Goal: Task Accomplishment & Management: Manage account settings

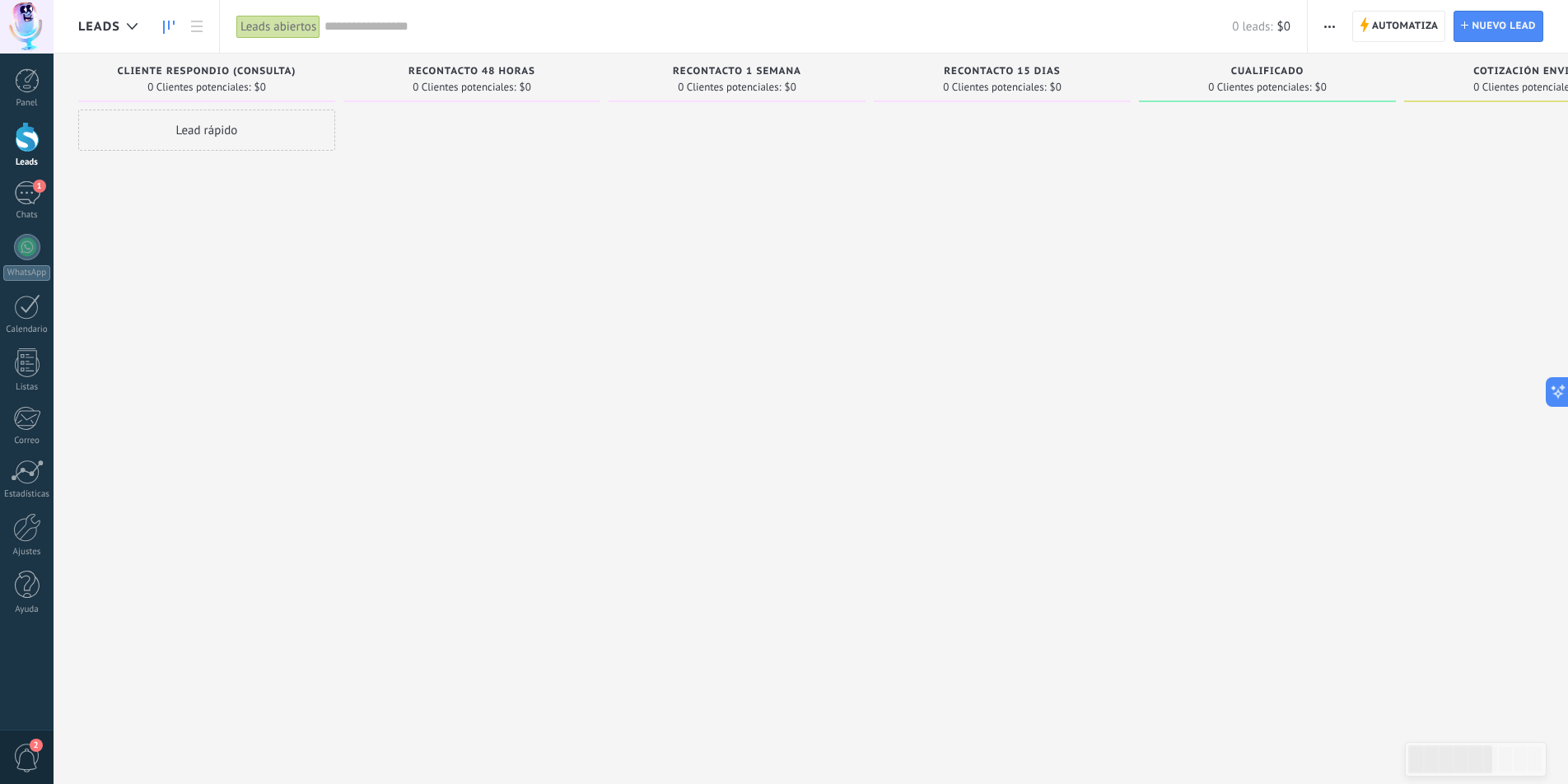
drag, startPoint x: 188, startPoint y: 126, endPoint x: 443, endPoint y: 123, distance: 255.0
click at [502, 182] on div "Lamentablemente, no hay leads con estos parámetros. Mostrar todo Leads Entrante…" at bounding box center [1279, 366] width 2402 height 625
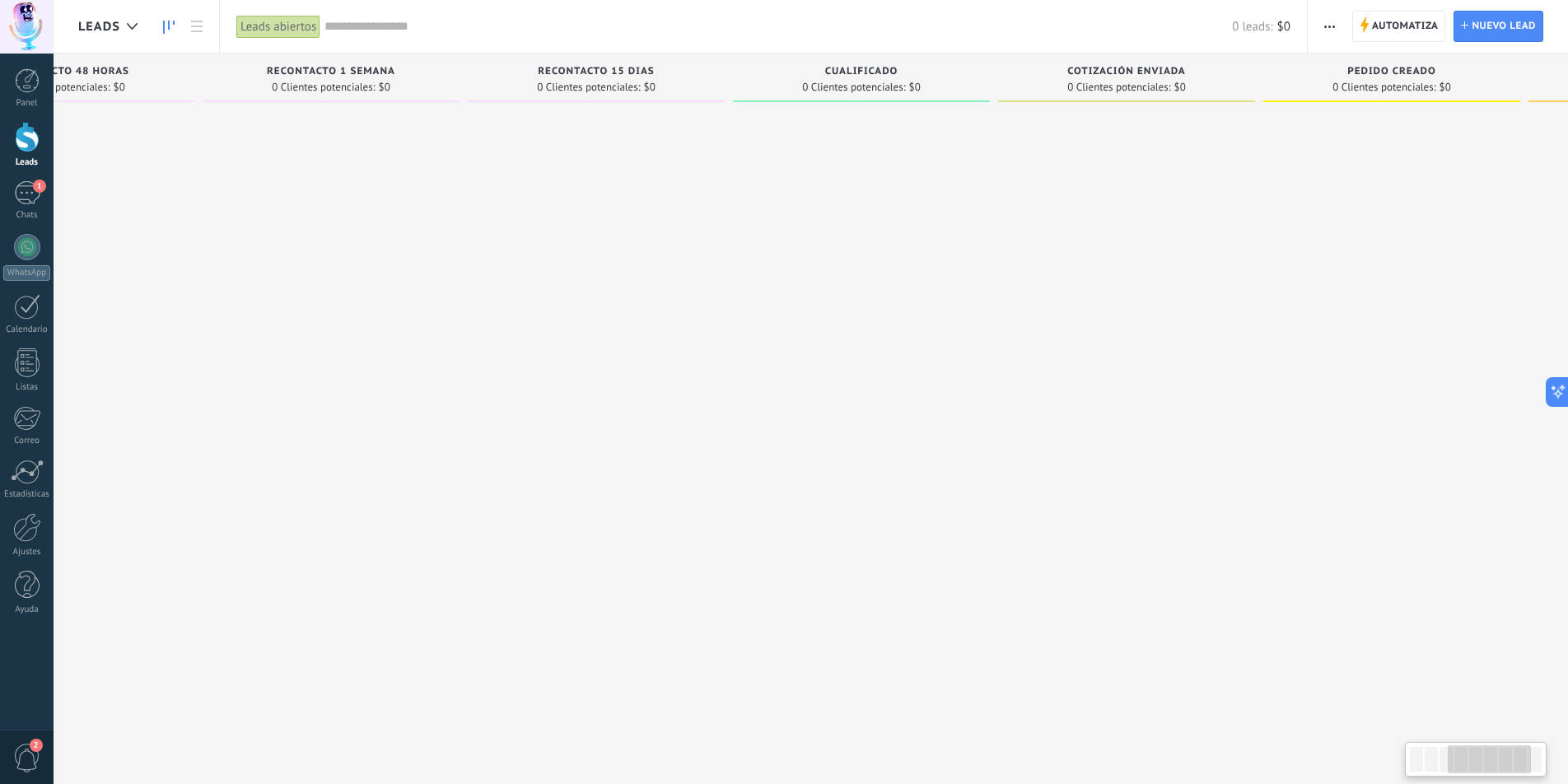
scroll to position [0, 352]
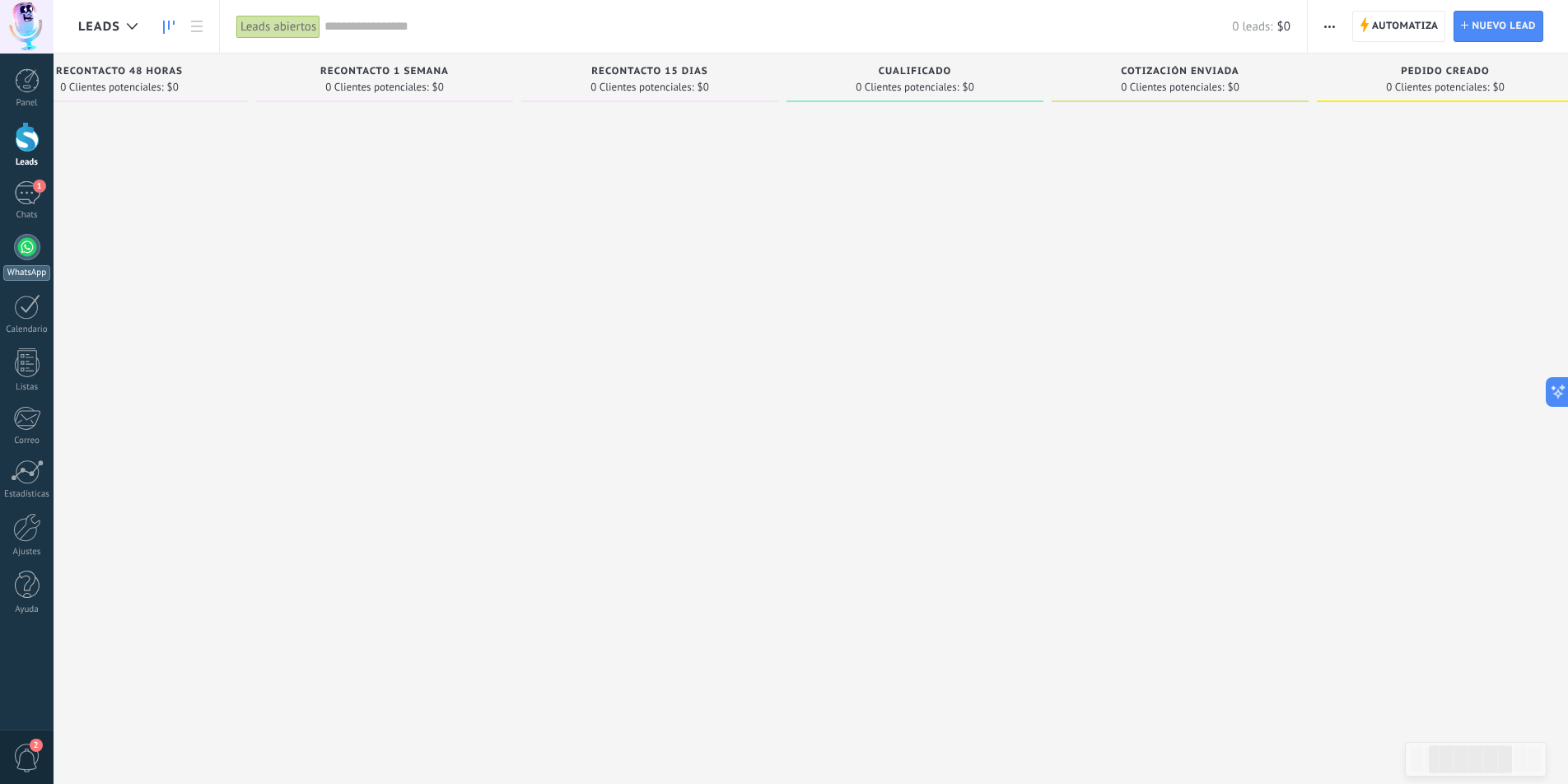
click at [27, 252] on div at bounding box center [26, 247] width 26 height 26
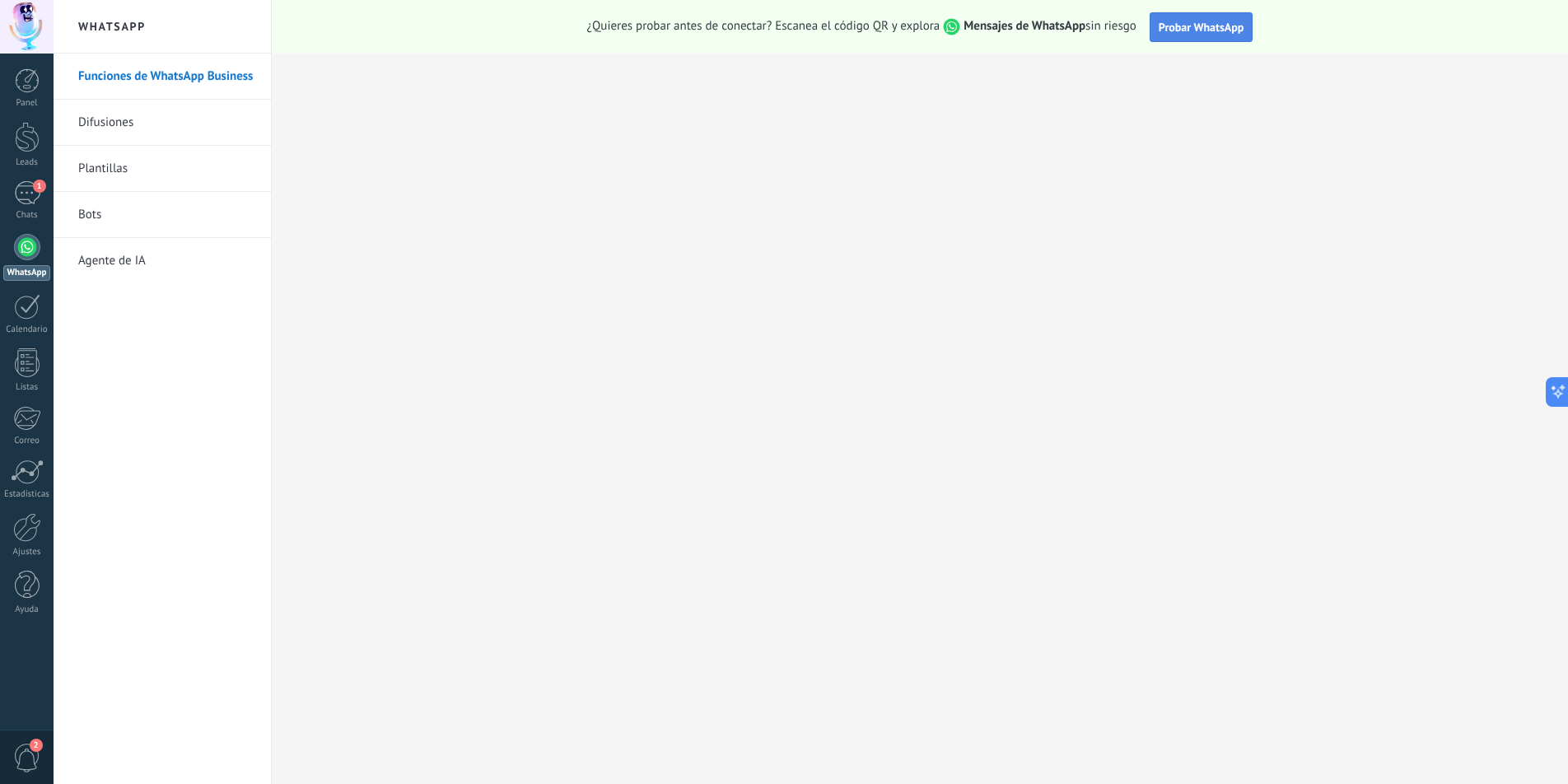
click at [1207, 32] on span "Probar WhatsApp" at bounding box center [1201, 27] width 86 height 15
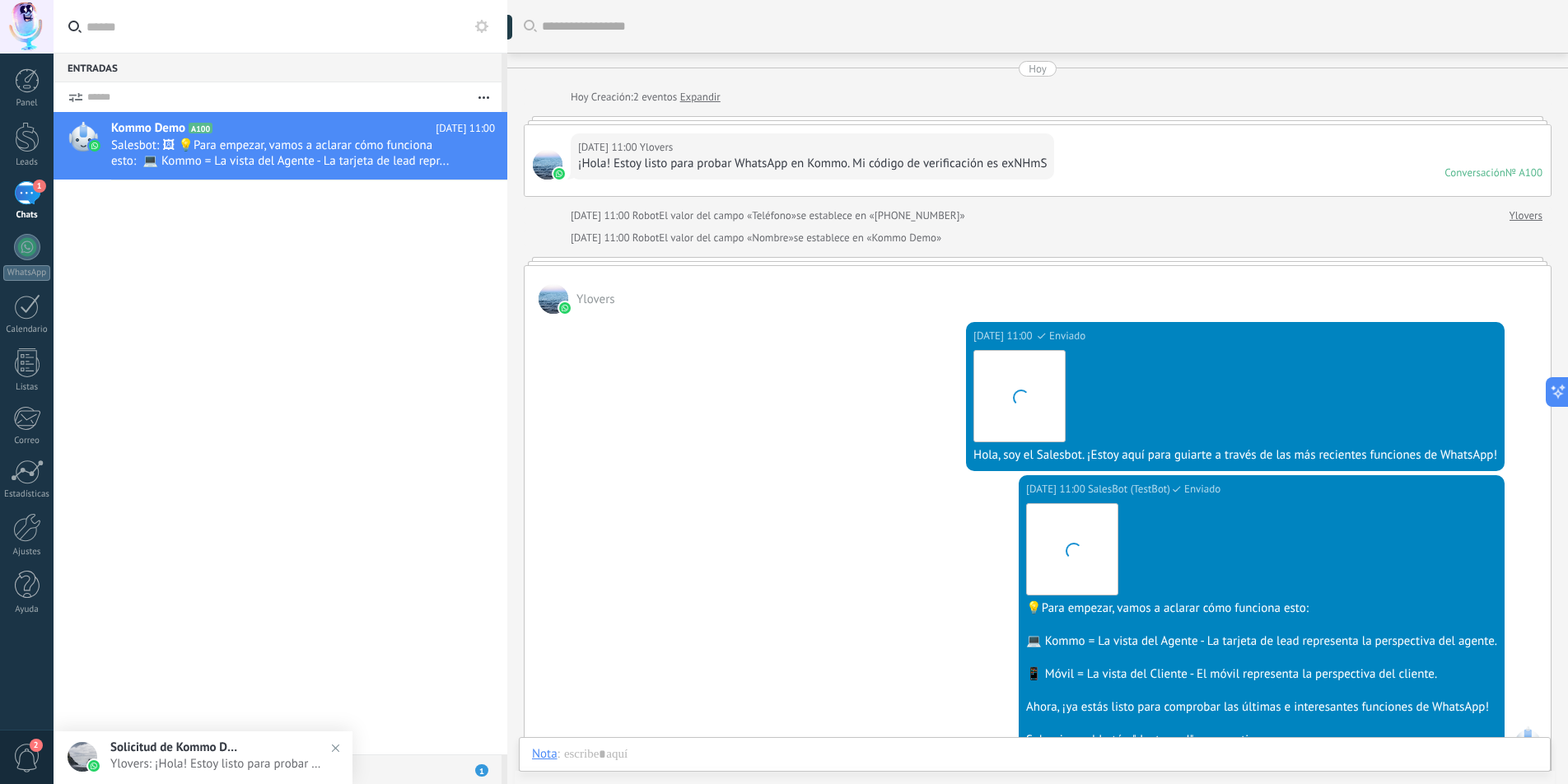
scroll to position [307, 0]
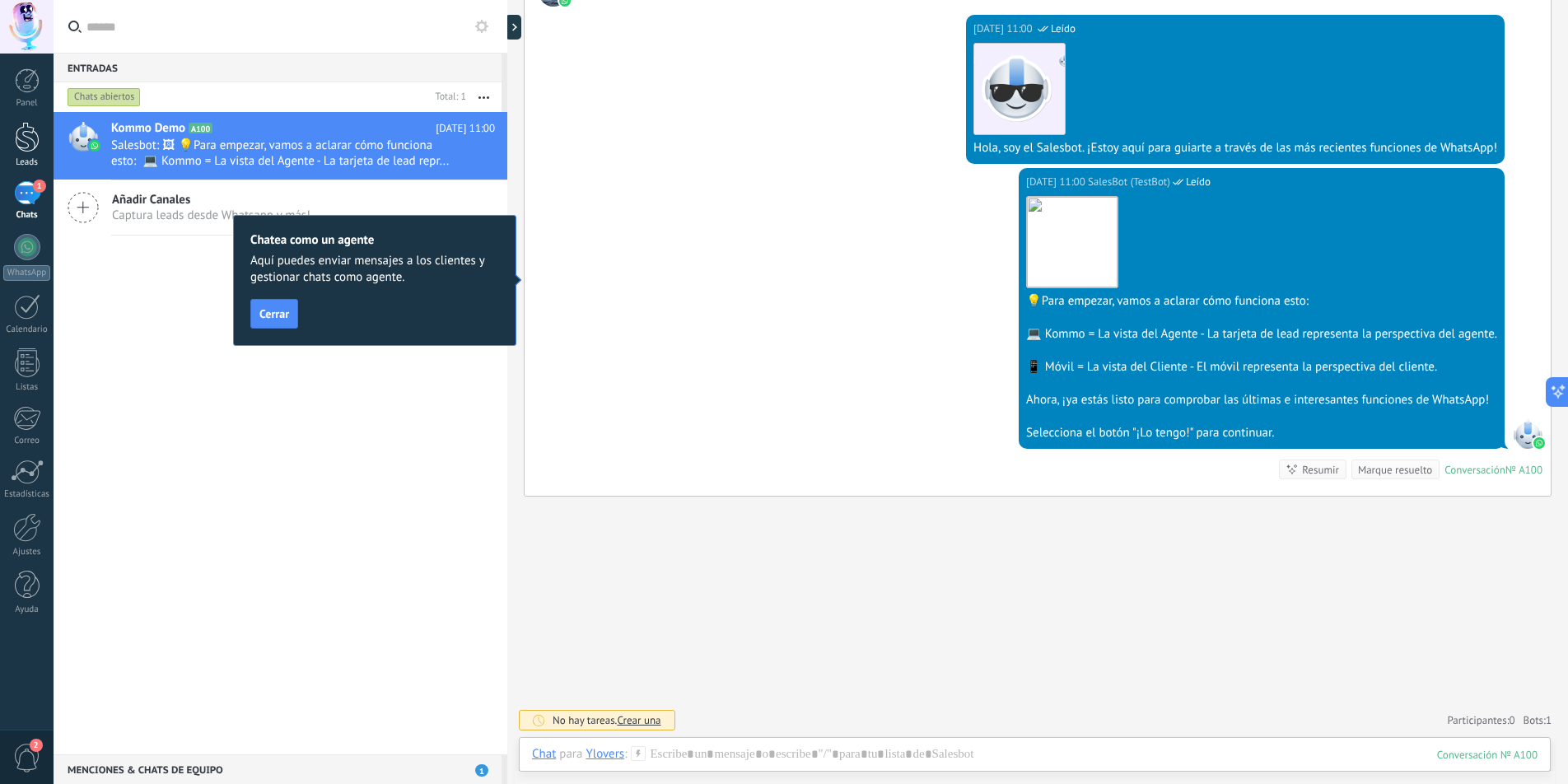
click at [26, 146] on div at bounding box center [26, 138] width 24 height 31
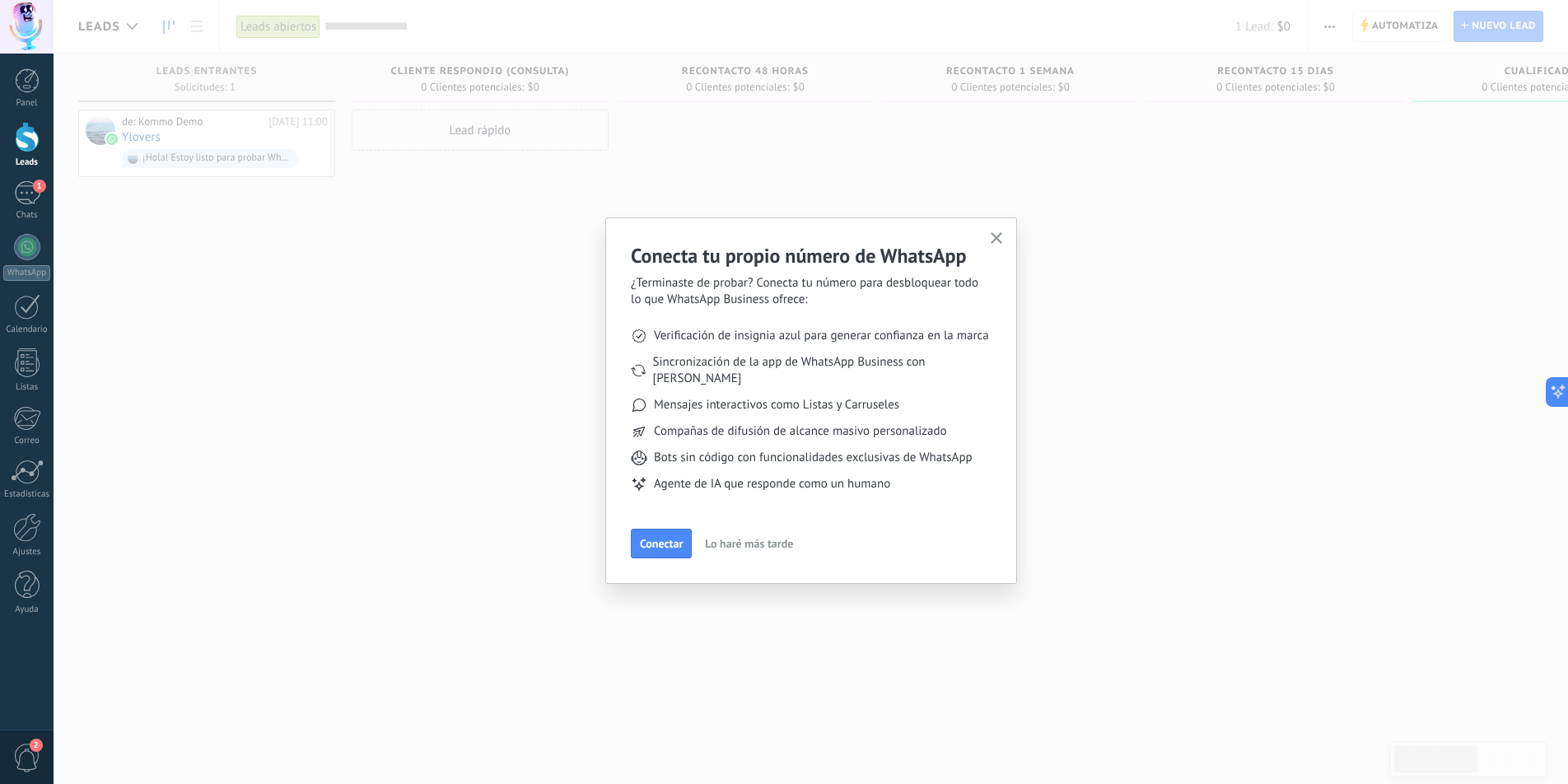
click at [996, 237] on use "button" at bounding box center [996, 238] width 13 height 13
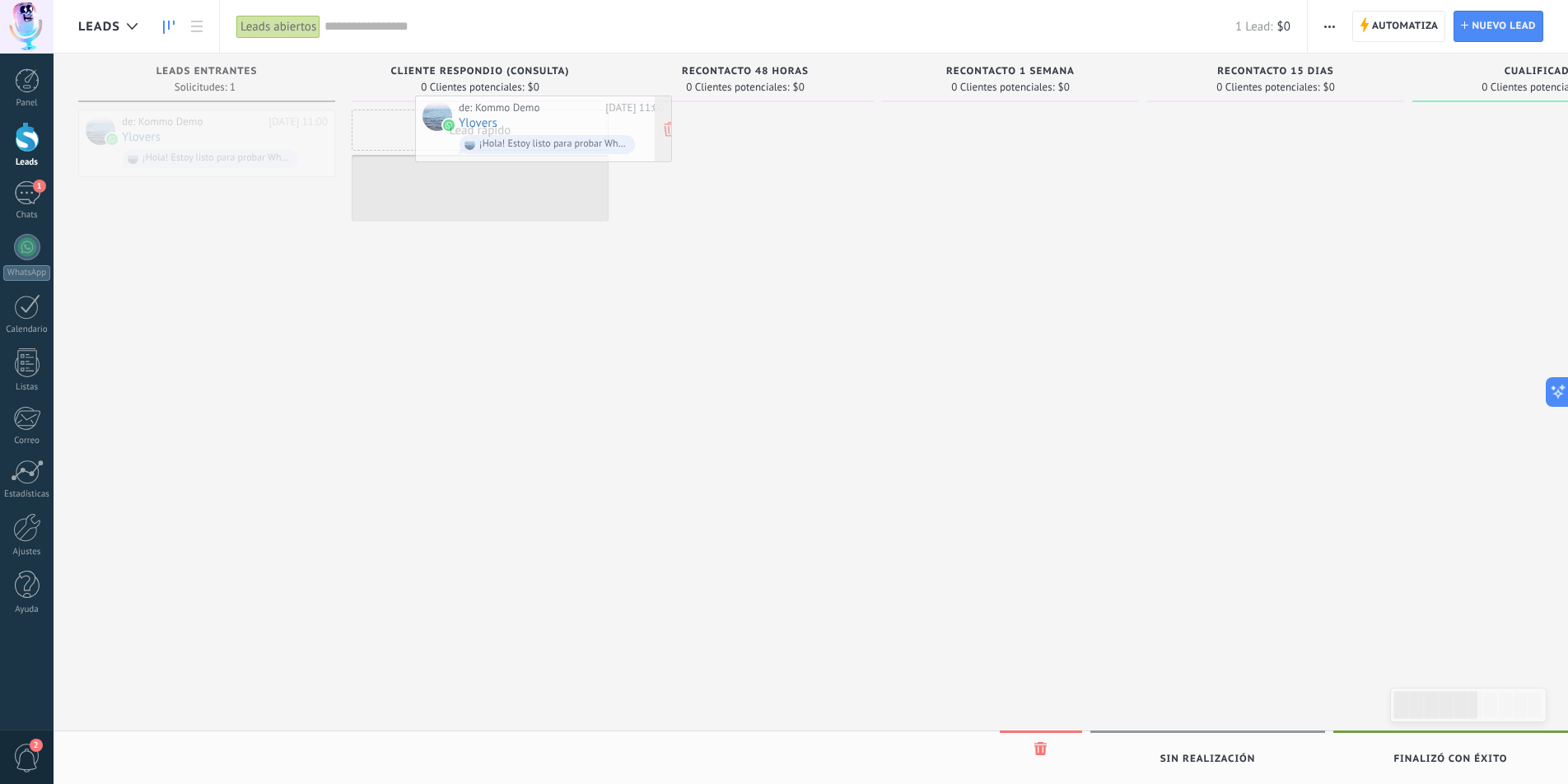
drag, startPoint x: 134, startPoint y: 142, endPoint x: 471, endPoint y: 129, distance: 337.3
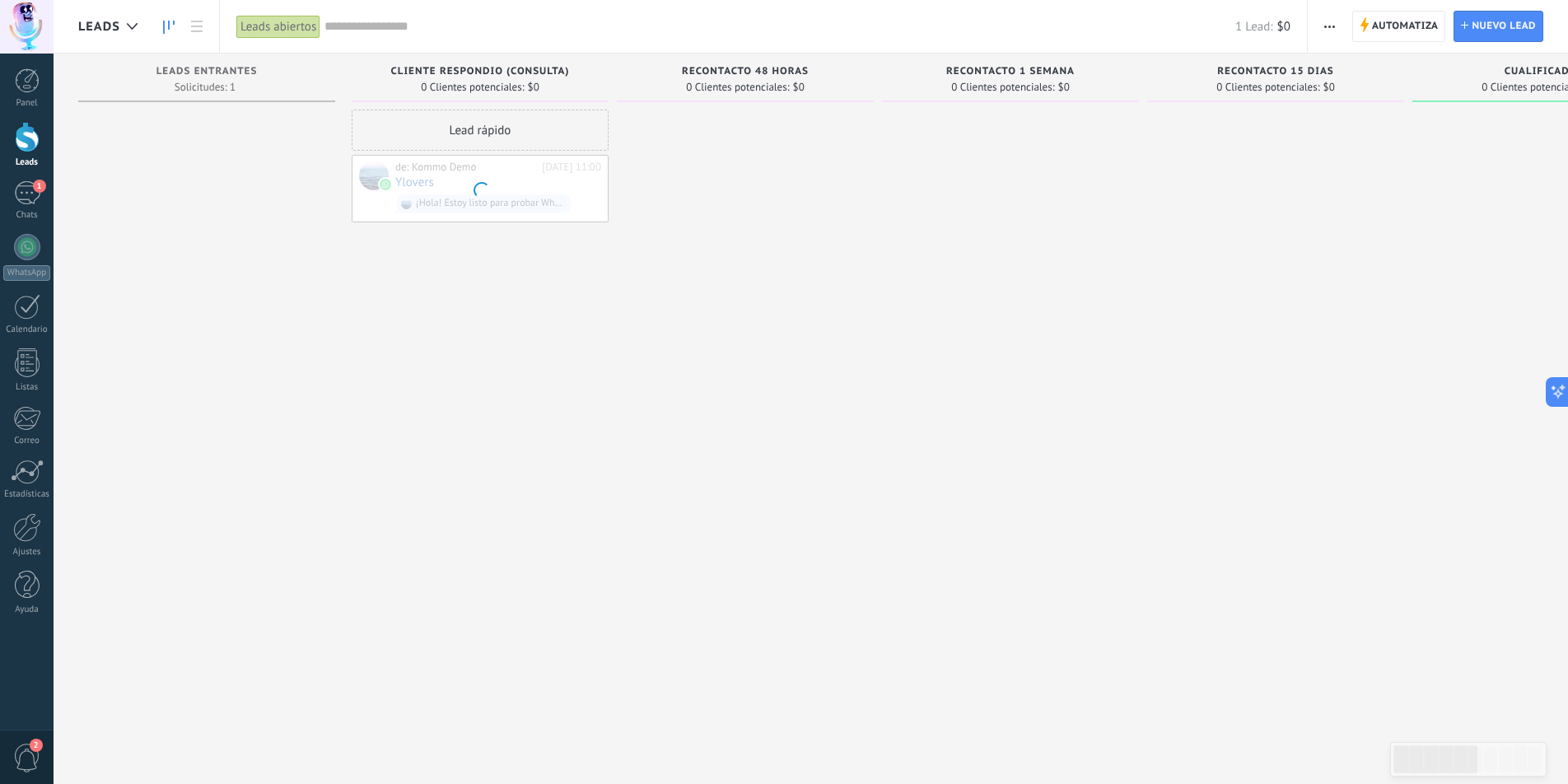
scroll to position [5, 0]
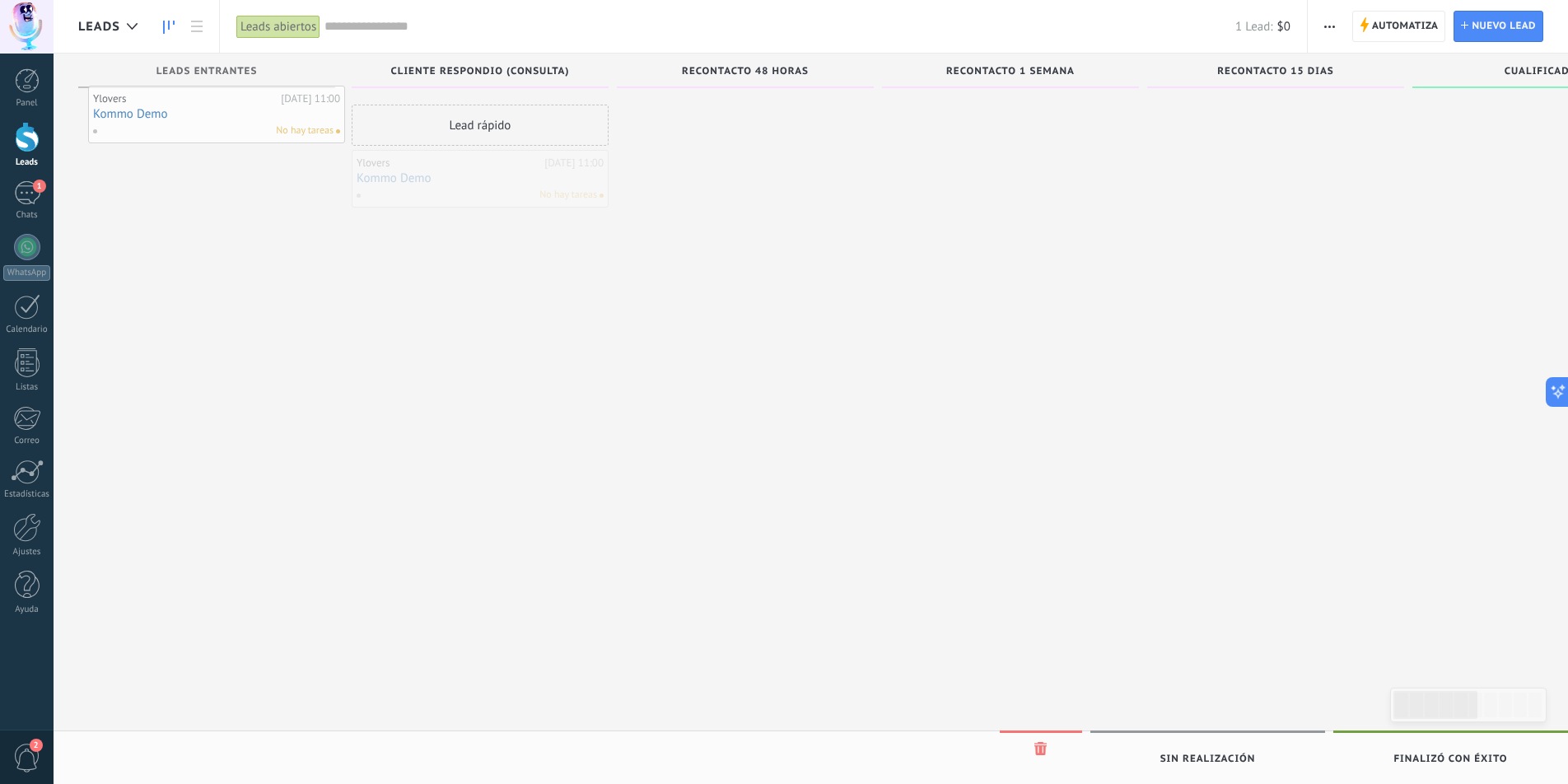
drag, startPoint x: 484, startPoint y: 174, endPoint x: 221, endPoint y: 111, distance: 270.4
drag, startPoint x: 464, startPoint y: 161, endPoint x: 742, endPoint y: 84, distance: 288.5
drag, startPoint x: 754, startPoint y: 112, endPoint x: 485, endPoint y: 107, distance: 269.0
drag, startPoint x: 490, startPoint y: 159, endPoint x: 247, endPoint y: 92, distance: 252.1
click at [1334, 27] on span "button" at bounding box center [1330, 26] width 11 height 32
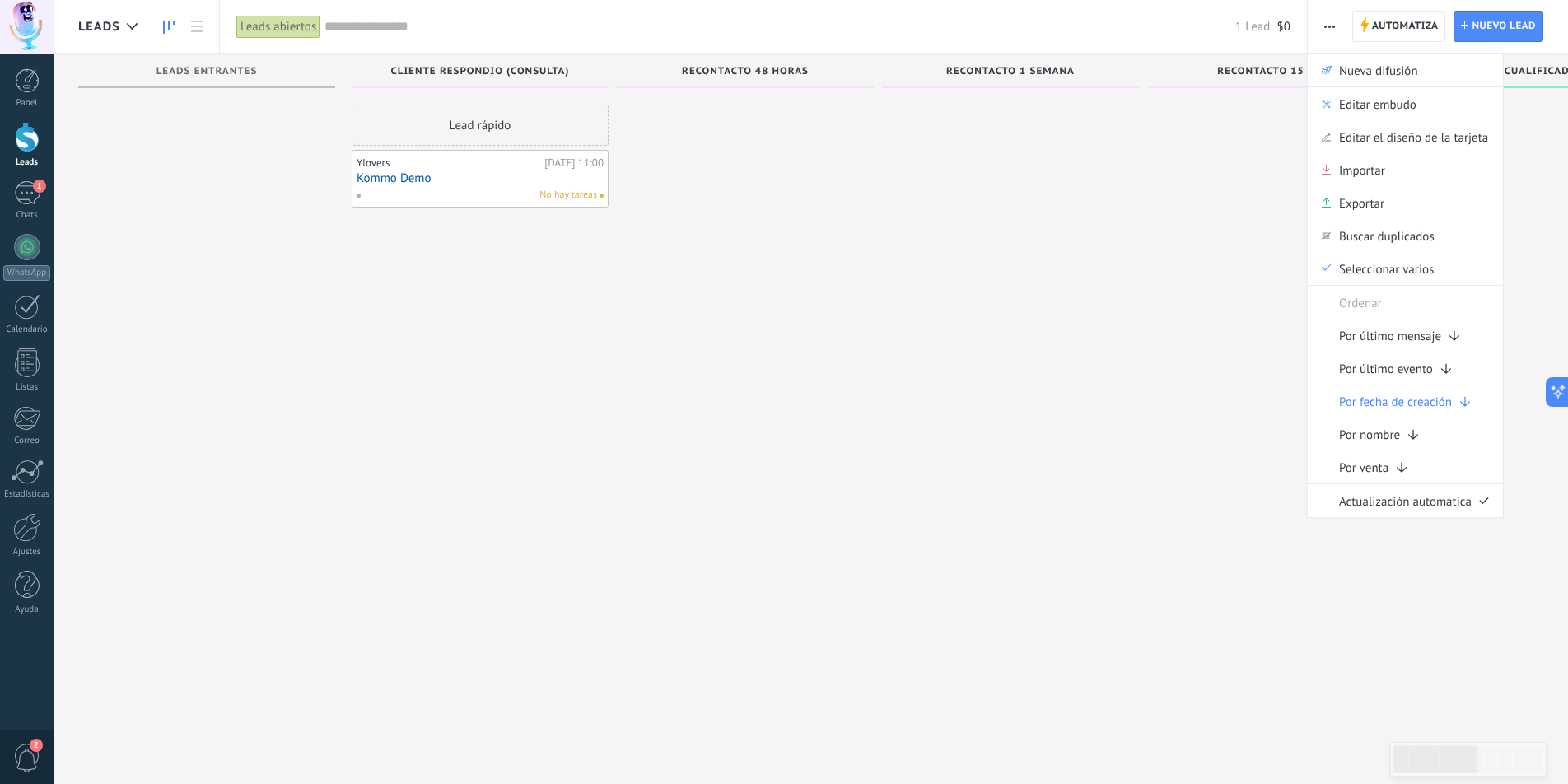
click at [1190, 152] on div at bounding box center [1275, 389] width 257 height 569
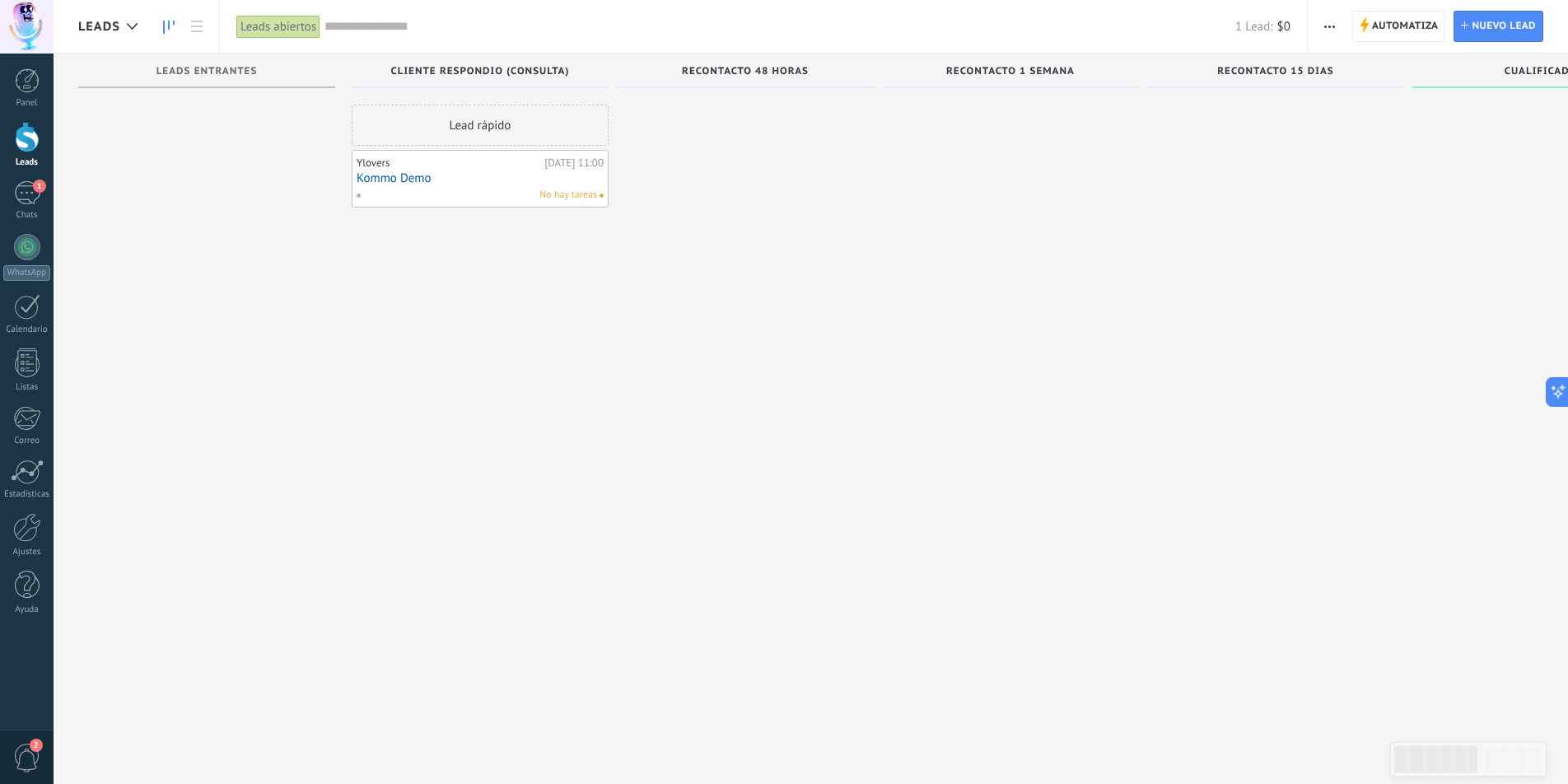
click at [285, 29] on div "Leads abiertos" at bounding box center [278, 26] width 84 height 24
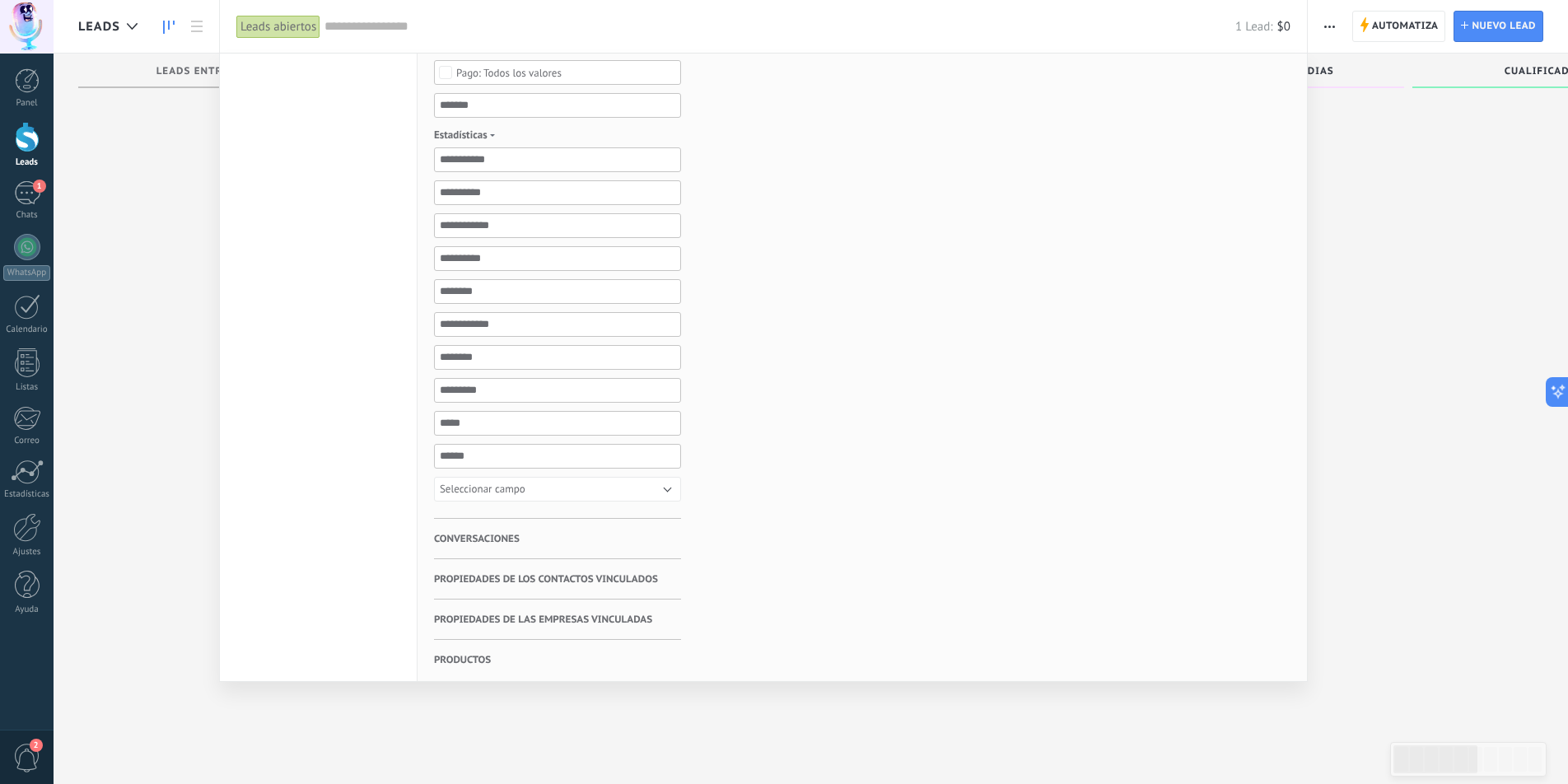
scroll to position [600, 0]
click at [1331, 271] on div at bounding box center [784, 392] width 1568 height 784
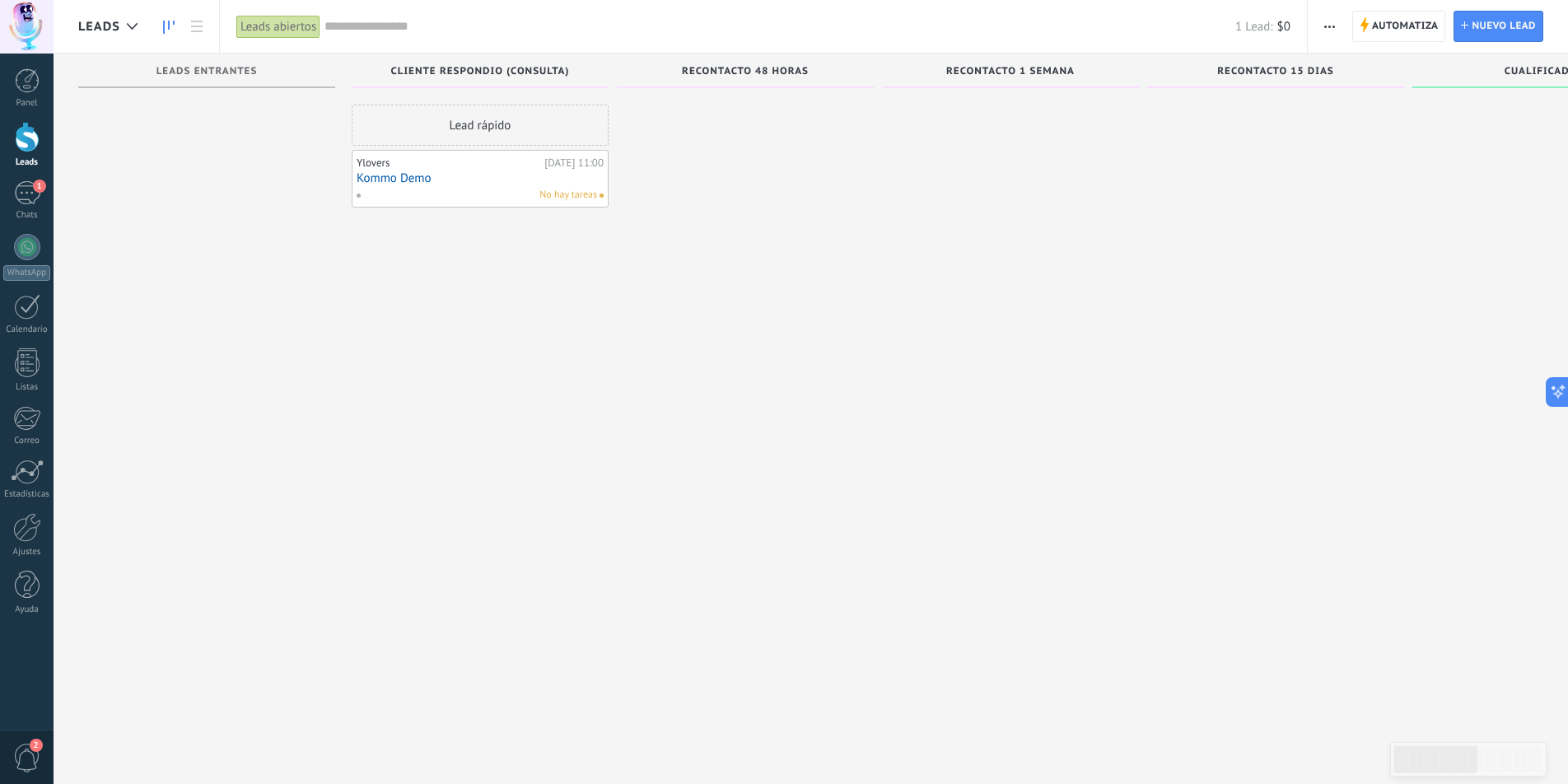
click at [1328, 23] on span "button" at bounding box center [1330, 26] width 11 height 32
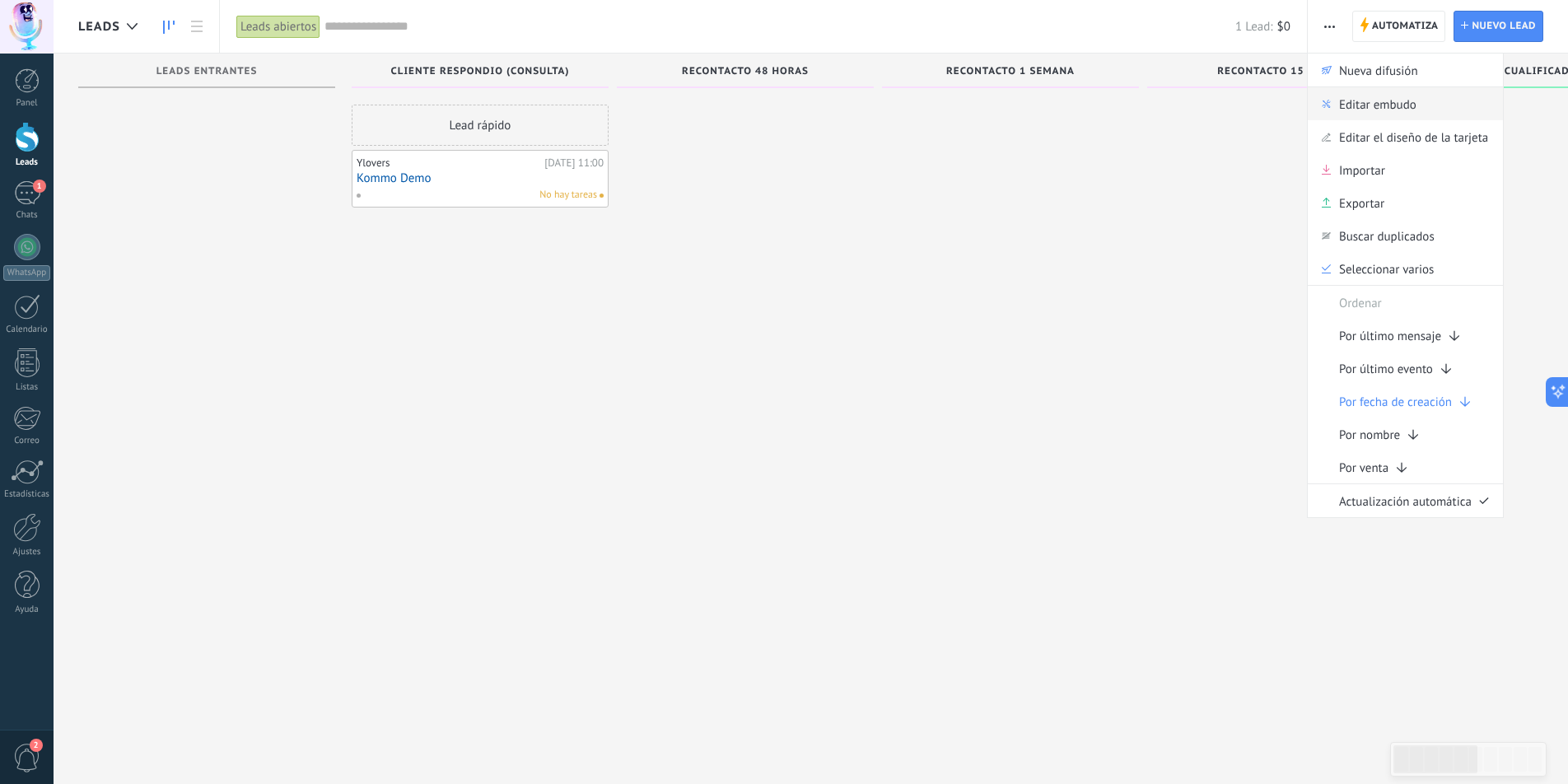
click at [1397, 100] on span "Editar embudo" at bounding box center [1377, 103] width 77 height 33
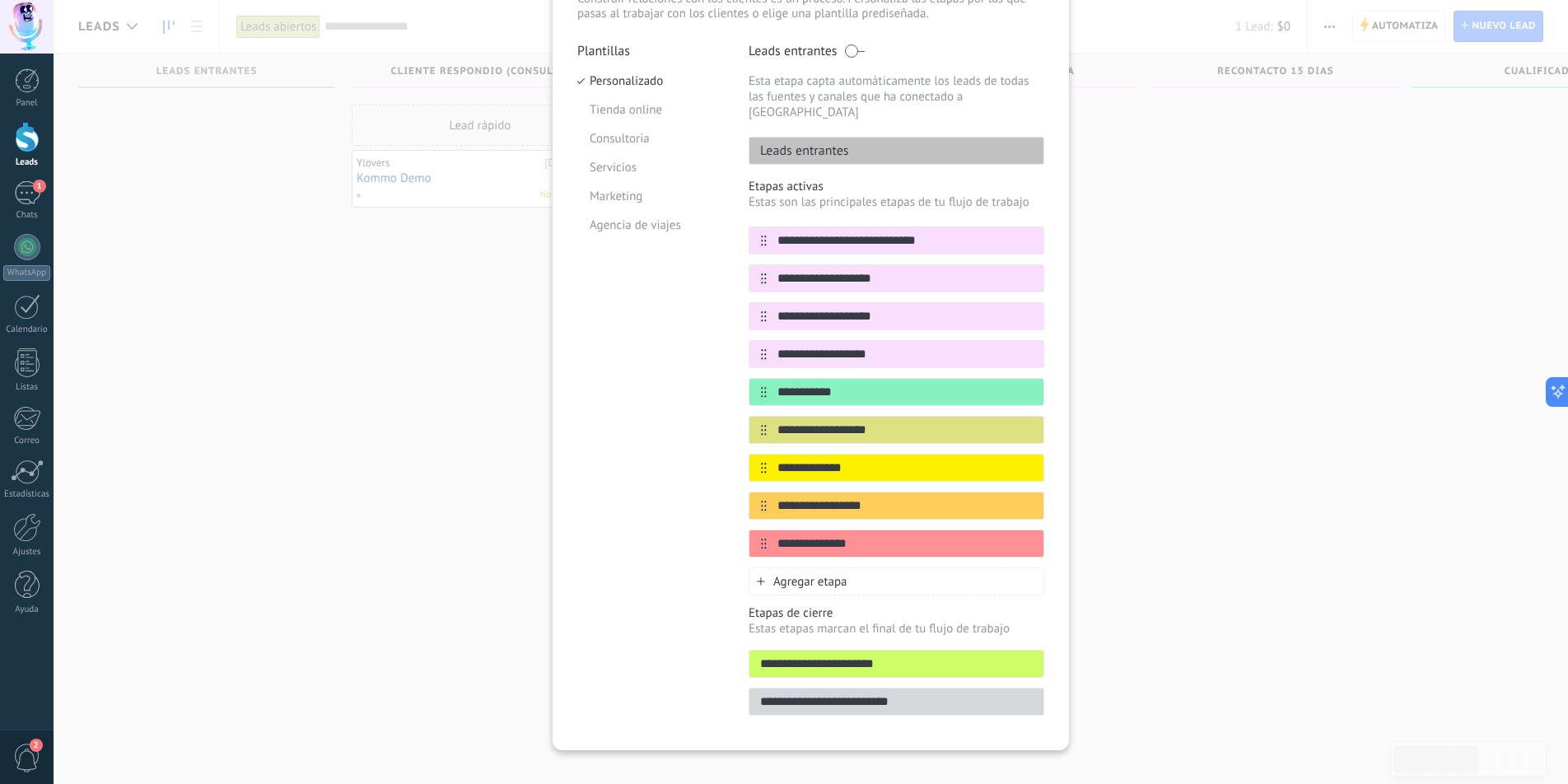
scroll to position [133, 0]
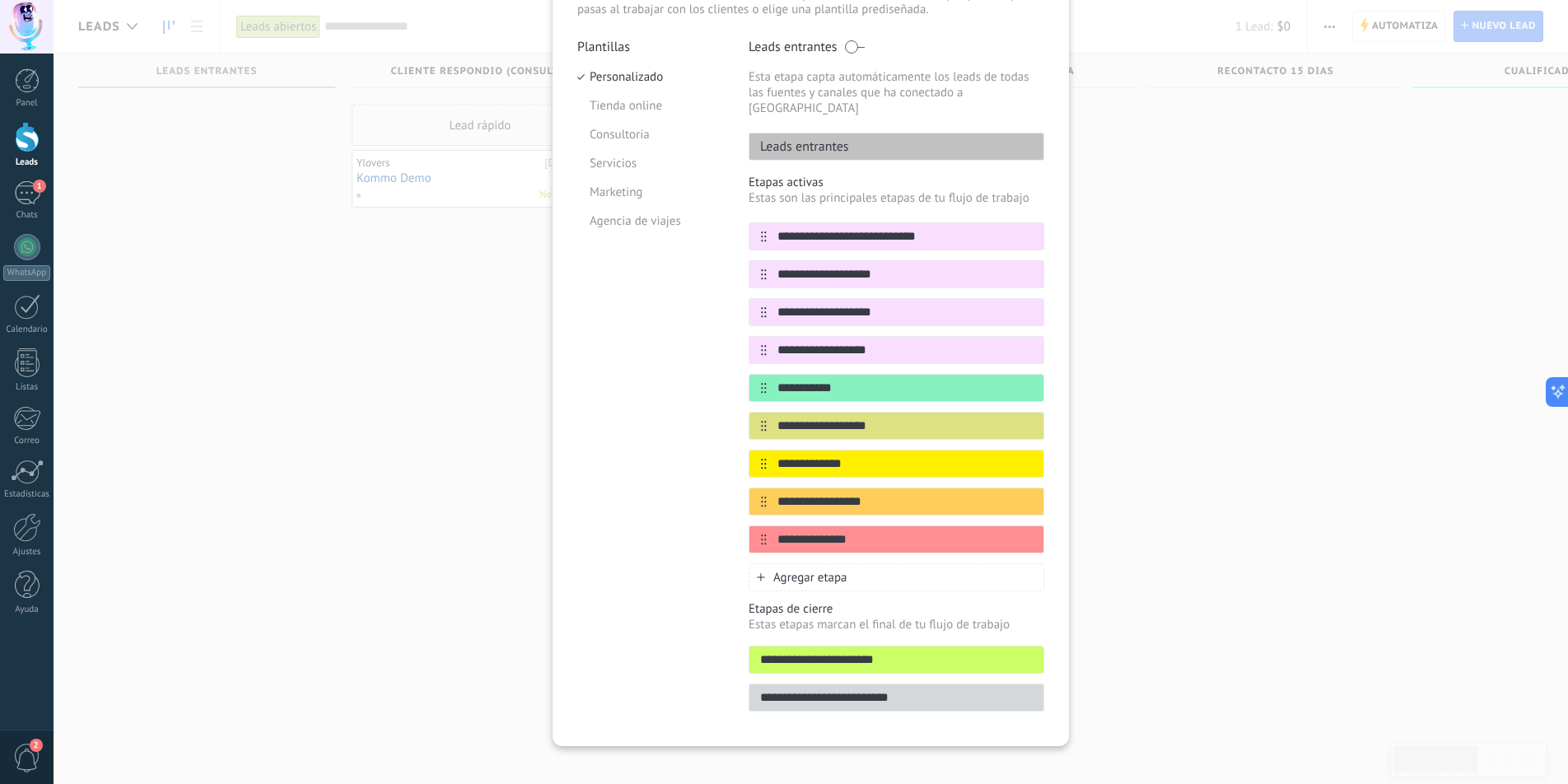
click at [830, 570] on span "Agregar etapa" at bounding box center [811, 577] width 74 height 15
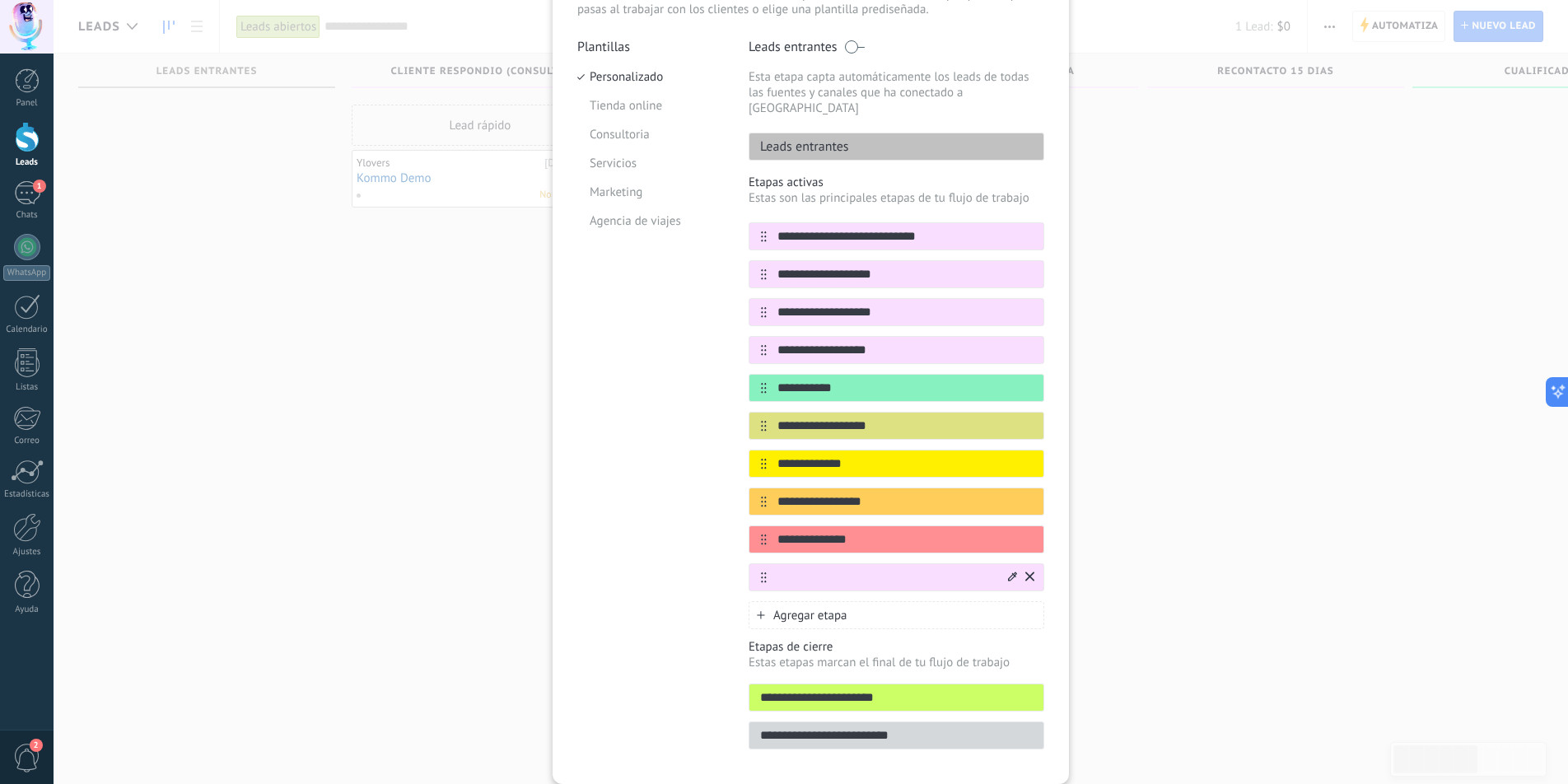
click at [861, 569] on div at bounding box center [896, 577] width 295 height 28
click at [862, 569] on input "text" at bounding box center [886, 577] width 239 height 17
type input "*"
type input "**********"
click at [842, 608] on div "Agregar etapa" at bounding box center [896, 615] width 295 height 28
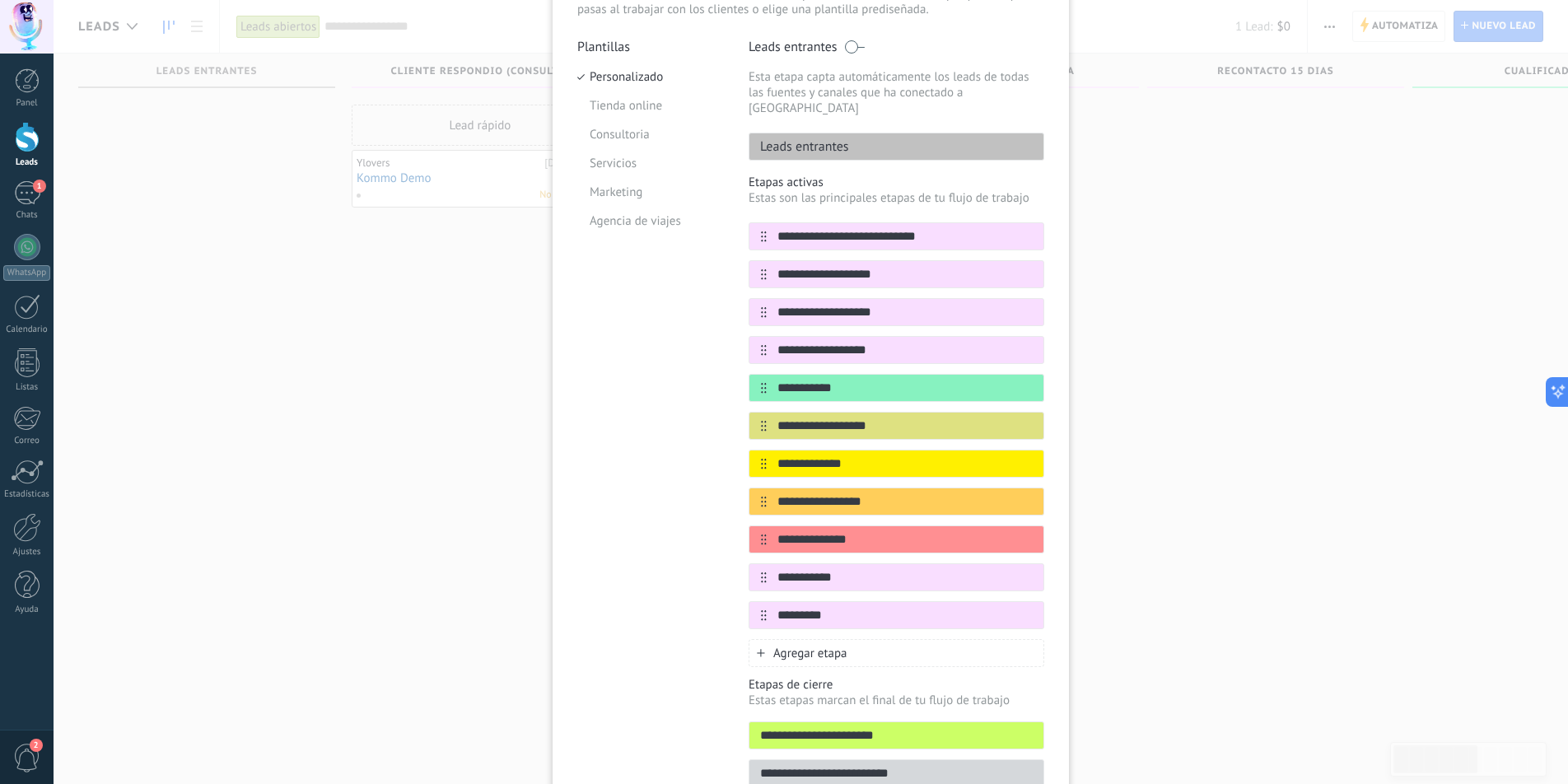
type input "*********"
click at [645, 539] on div "Plantillas Personalizado Tienda online Consultoria Servicios Marketing Agencia …" at bounding box center [650, 418] width 147 height 759
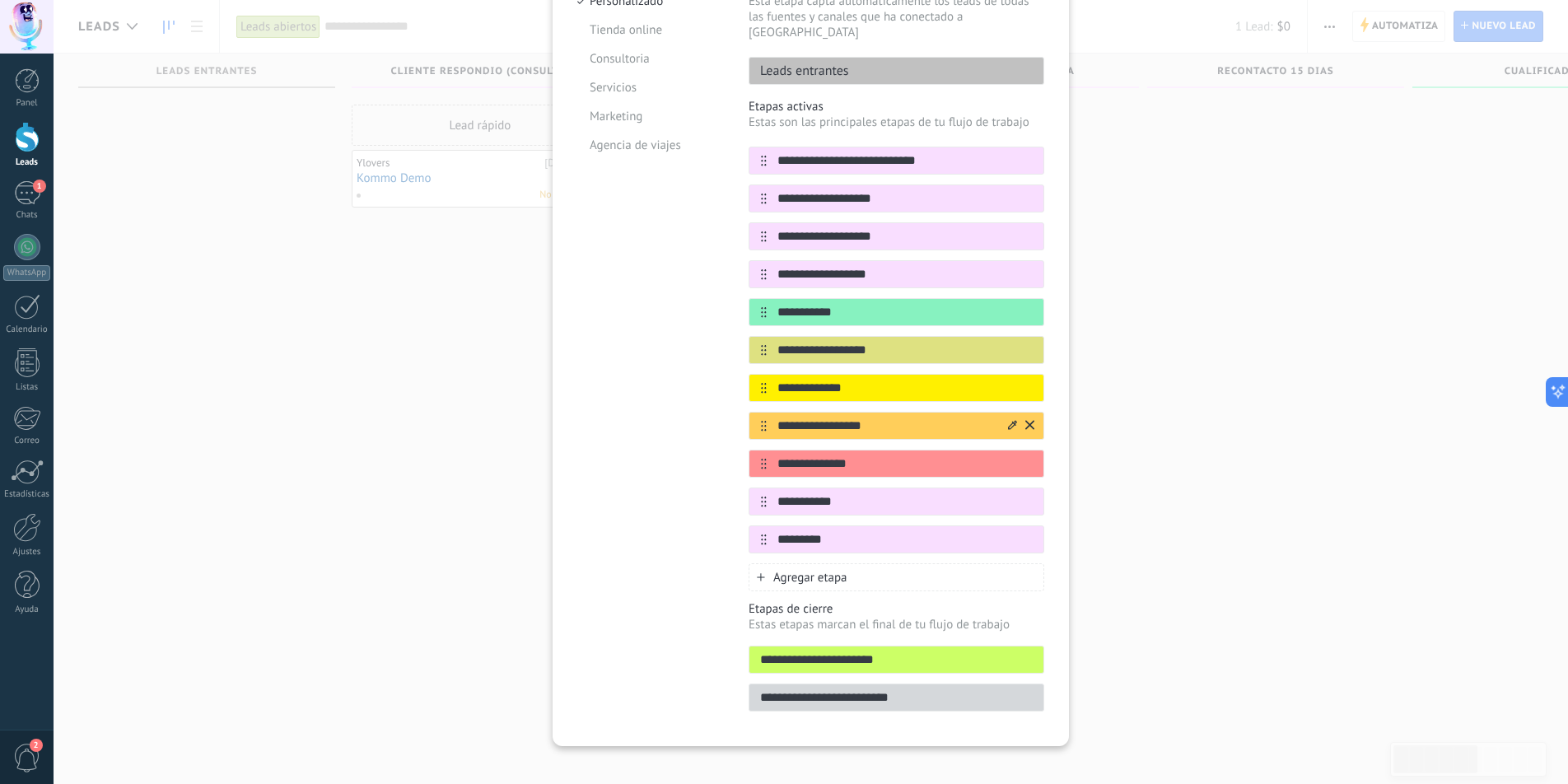
scroll to position [0, 0]
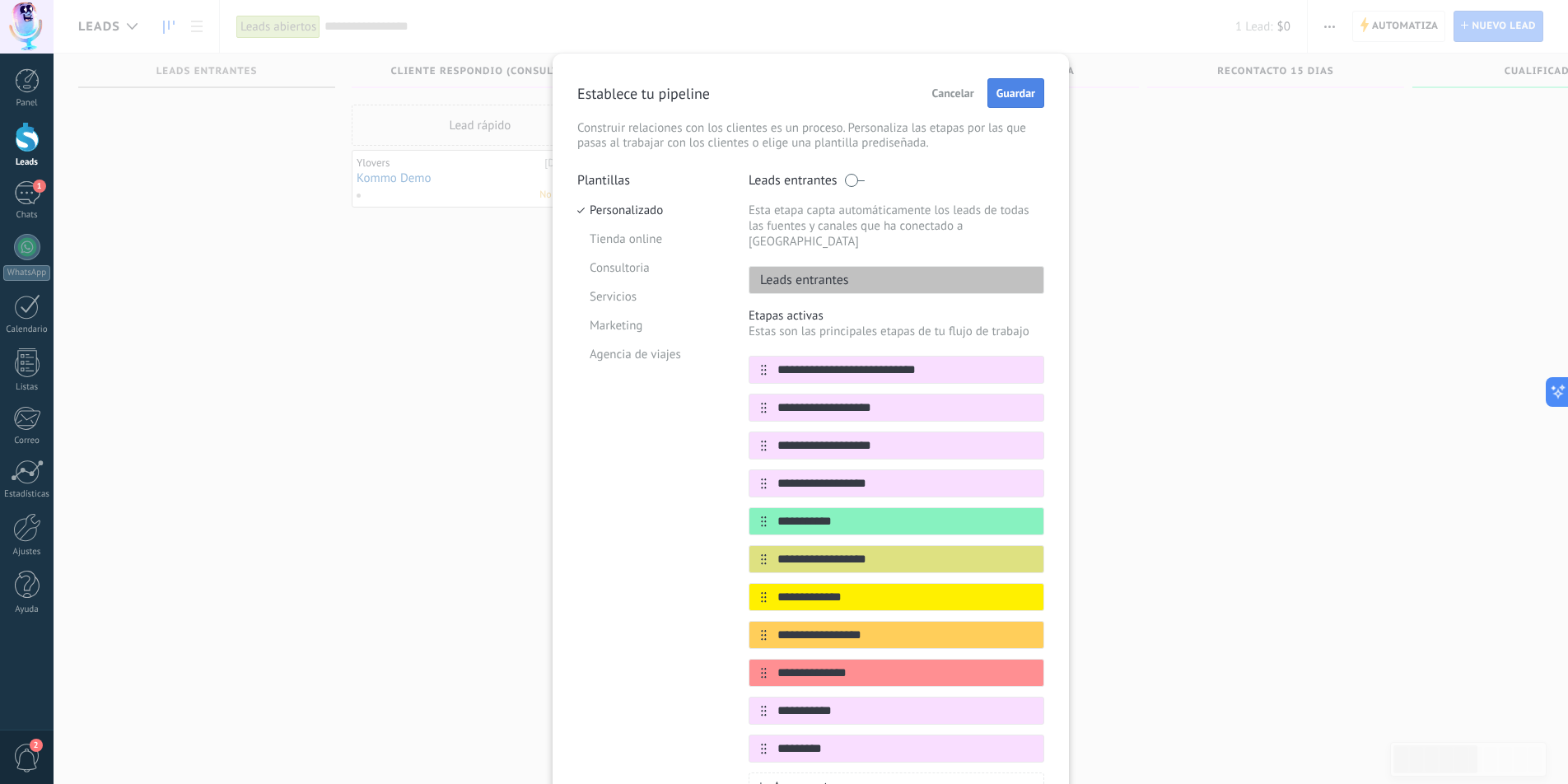
click at [1010, 98] on span "Guardar" at bounding box center [1015, 92] width 39 height 12
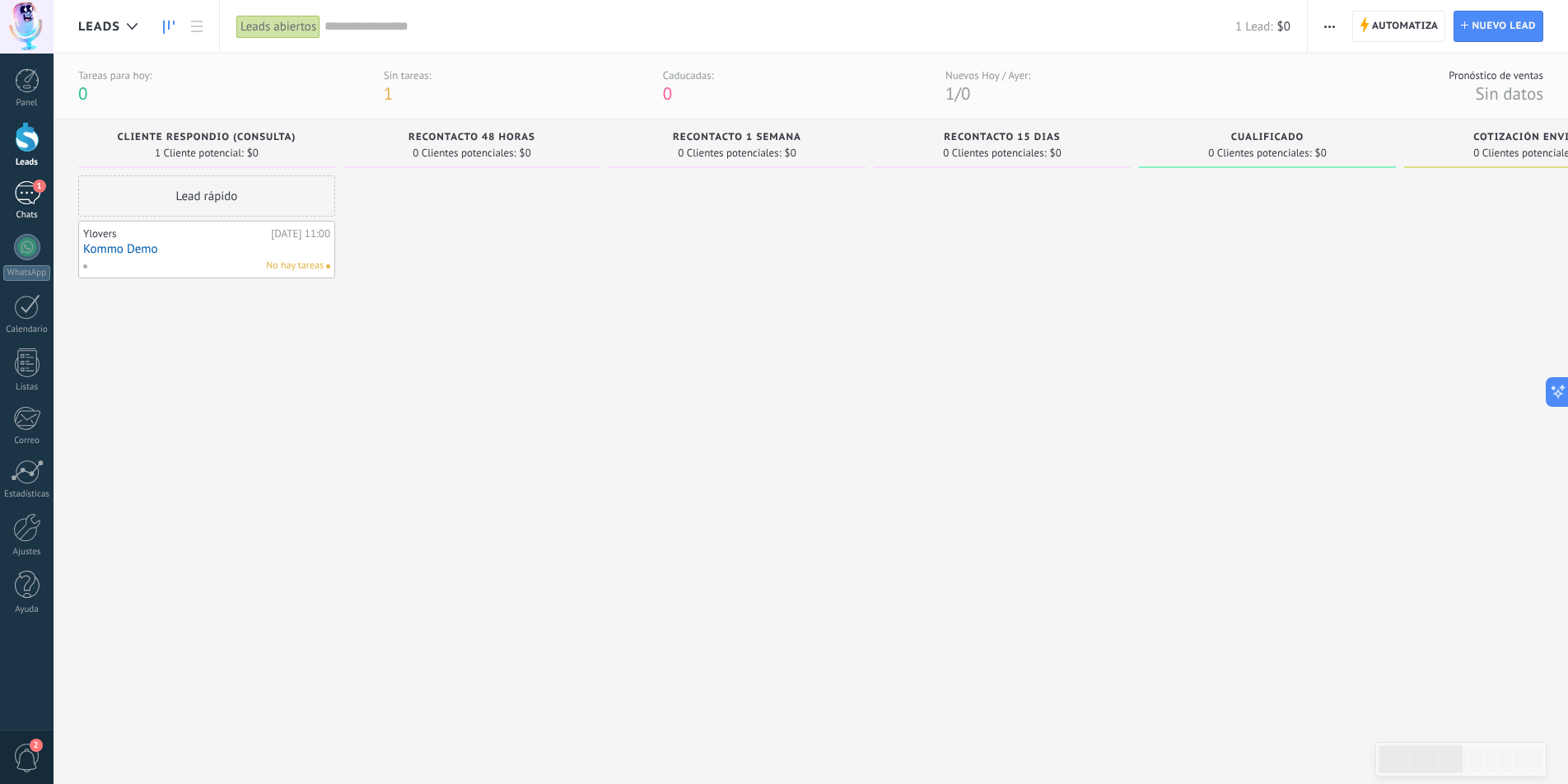
click at [26, 192] on div "1" at bounding box center [26, 193] width 26 height 24
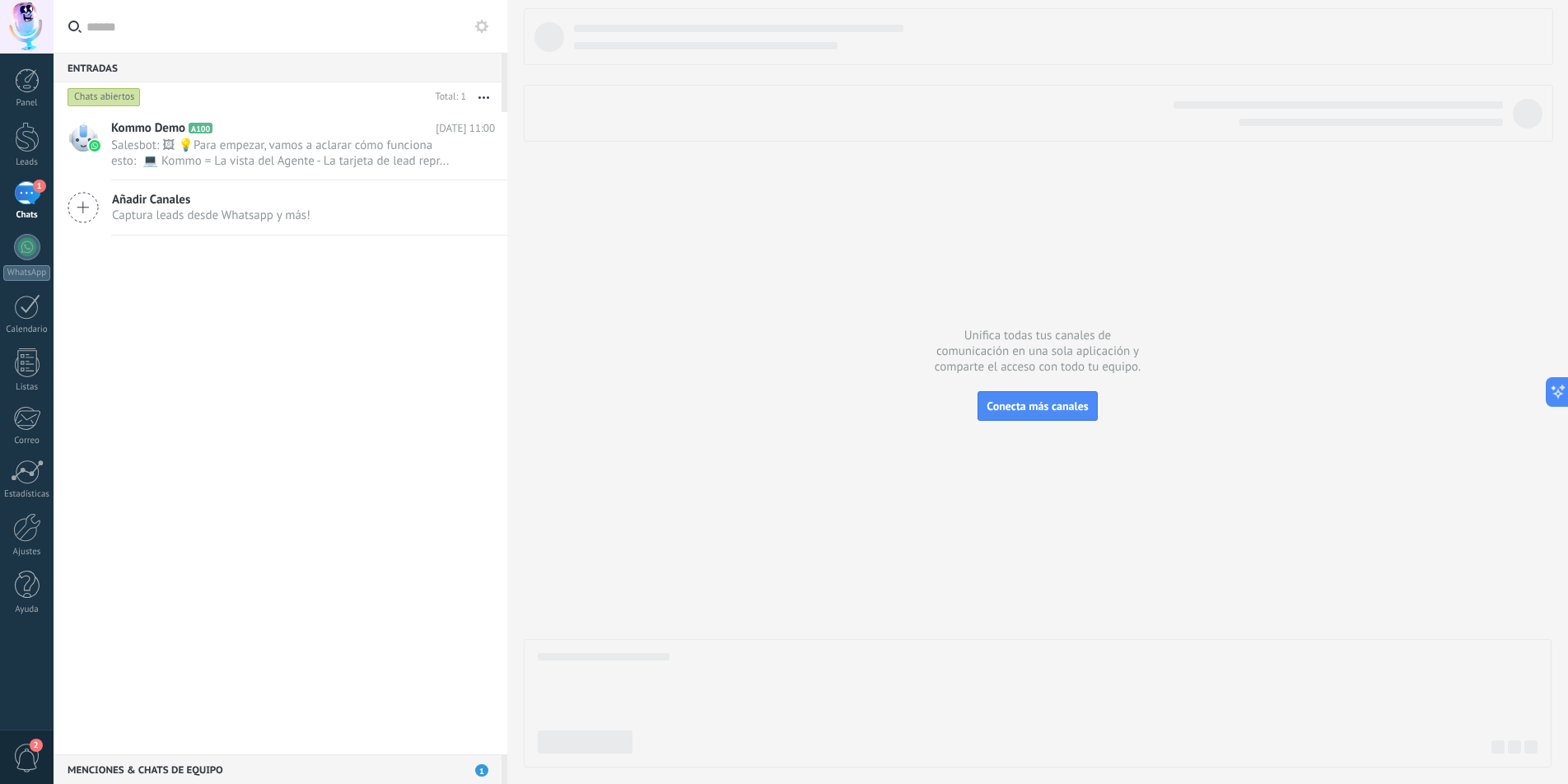
click at [487, 94] on button "button" at bounding box center [483, 97] width 35 height 30
click at [484, 30] on use at bounding box center [481, 26] width 14 height 14
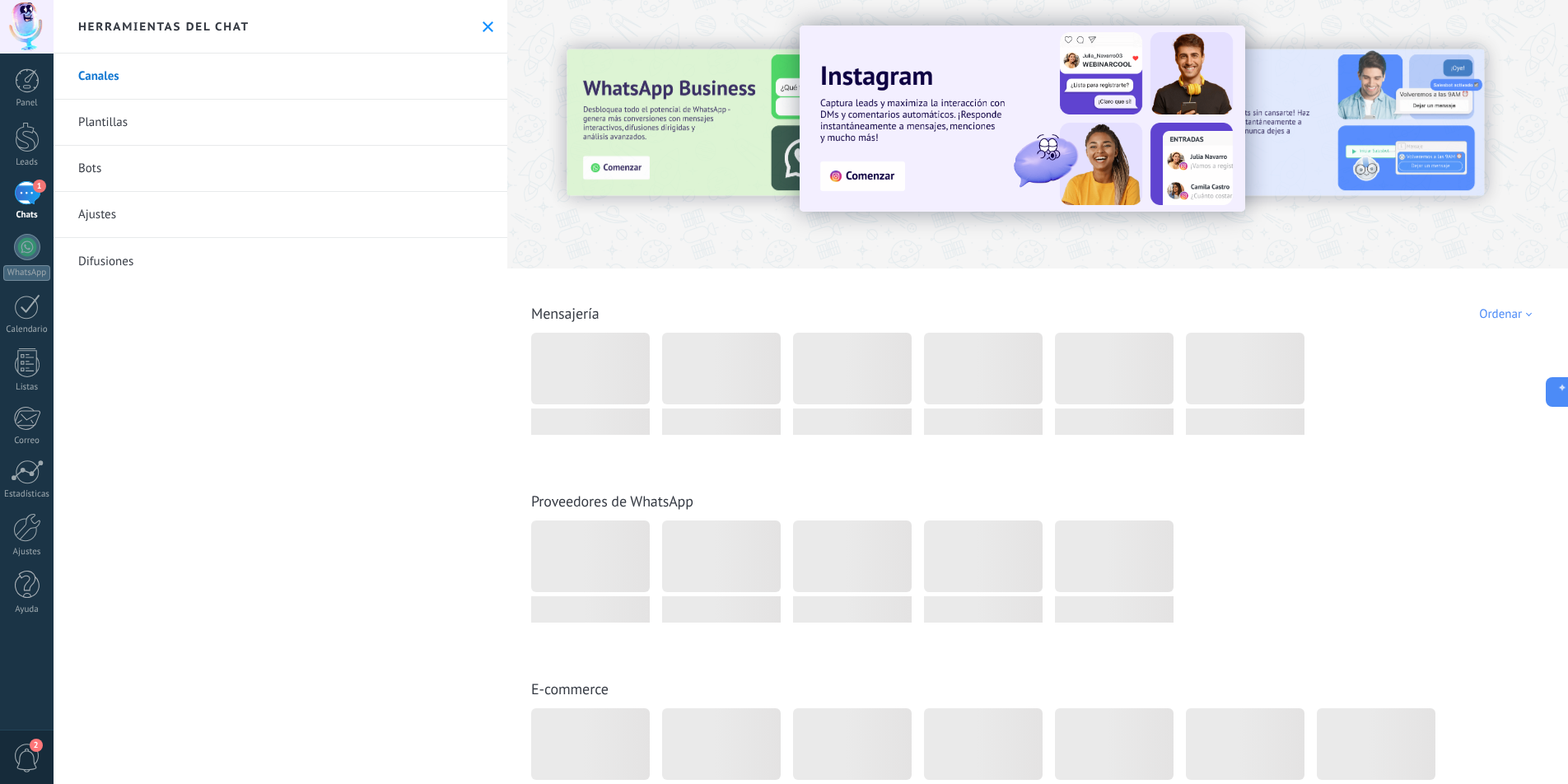
click at [29, 188] on div "1" at bounding box center [26, 193] width 26 height 24
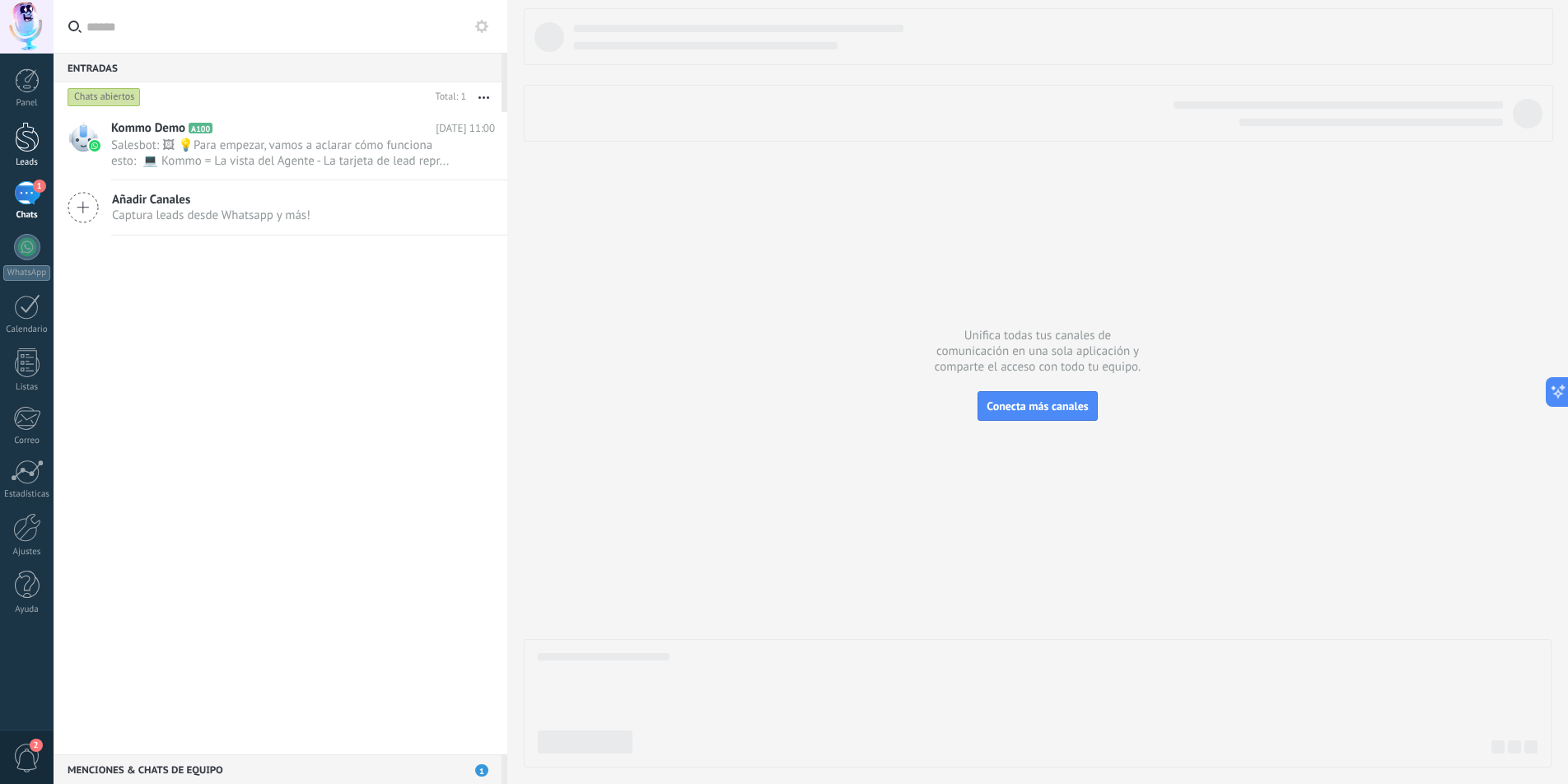
click at [24, 149] on div at bounding box center [26, 138] width 24 height 31
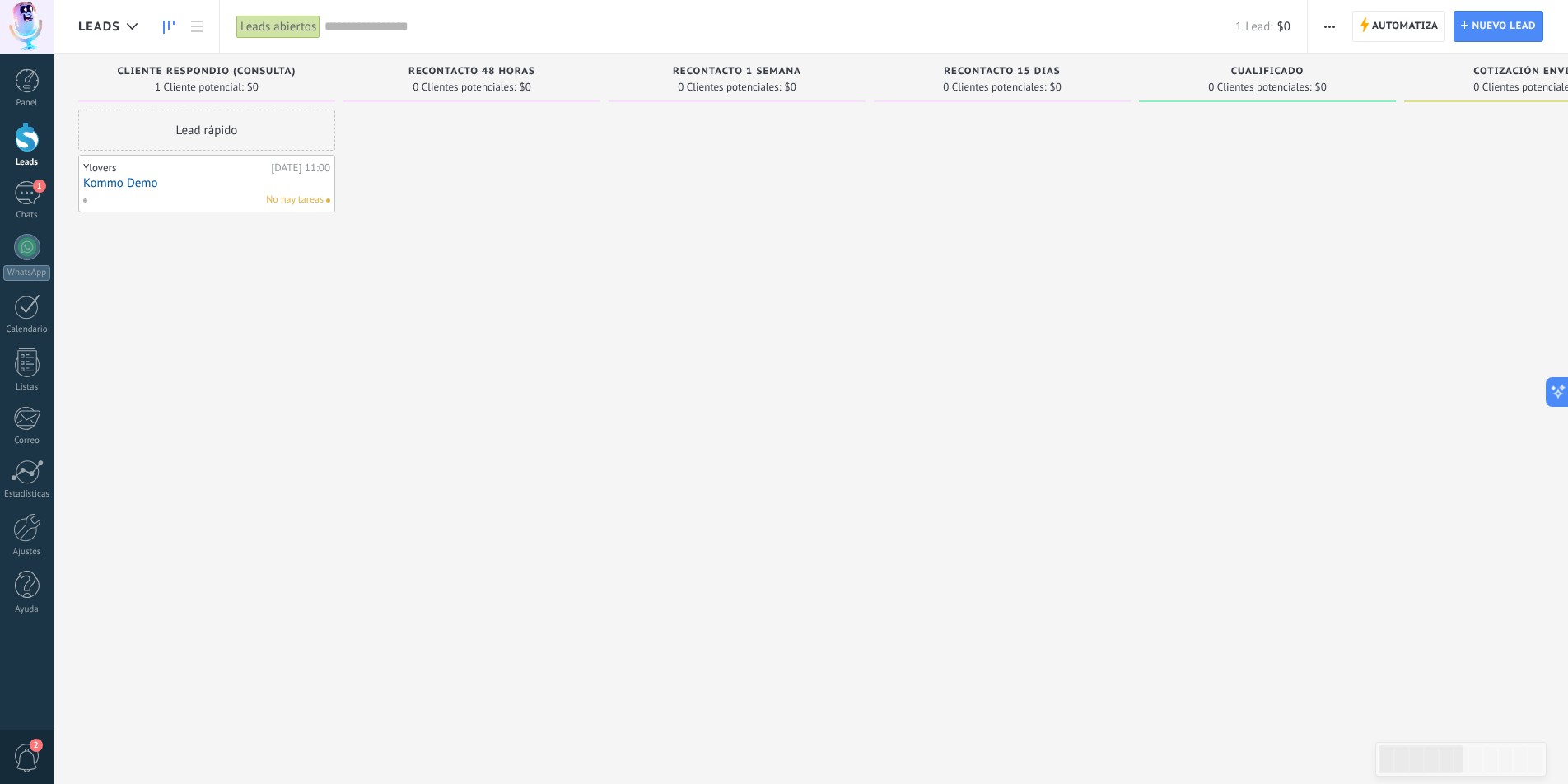
click at [231, 171] on div "Ylovers" at bounding box center [175, 168] width 184 height 14
click at [112, 184] on link "Kommo Demo" at bounding box center [207, 183] width 247 height 14
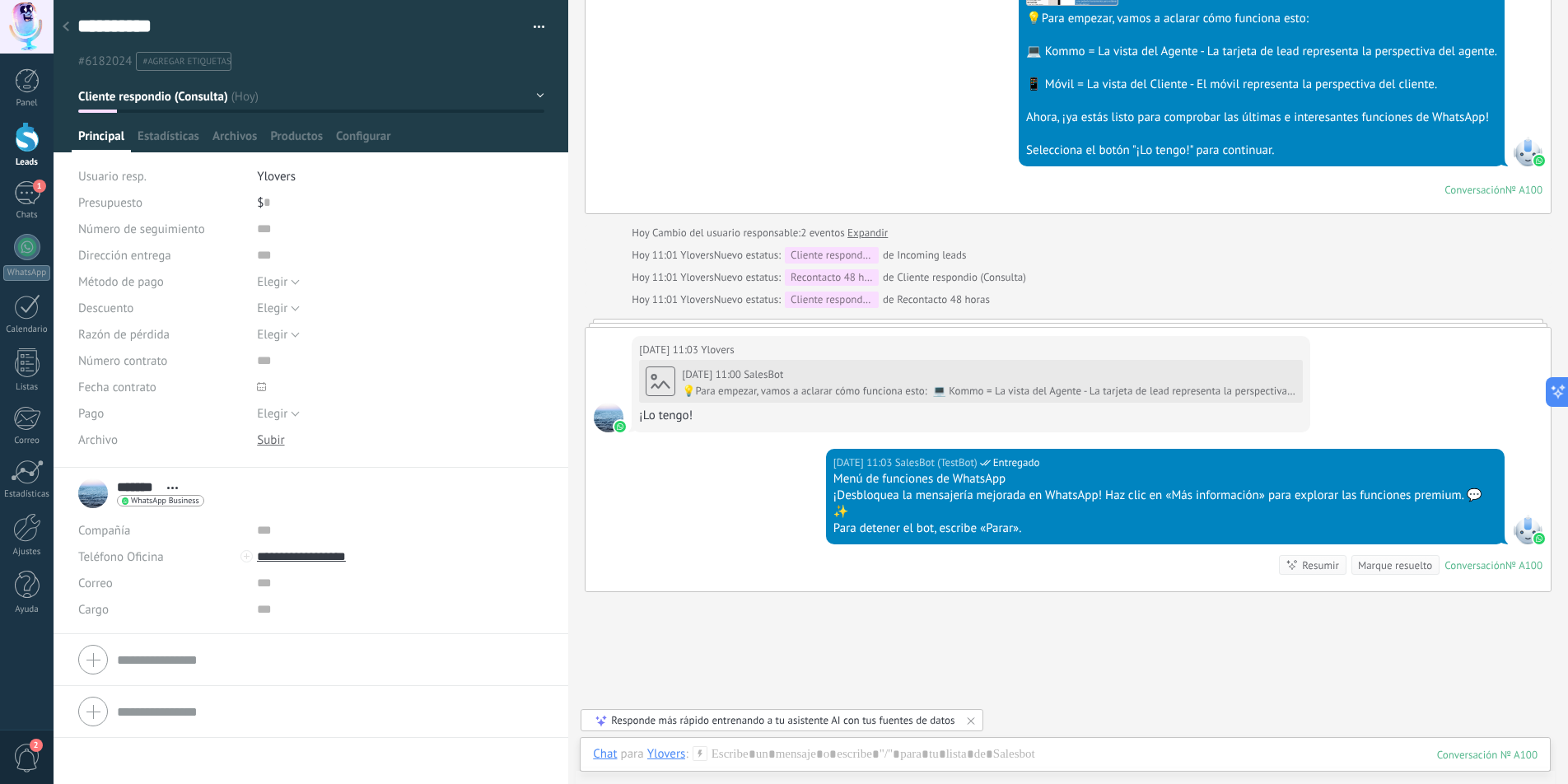
scroll to position [685, 0]
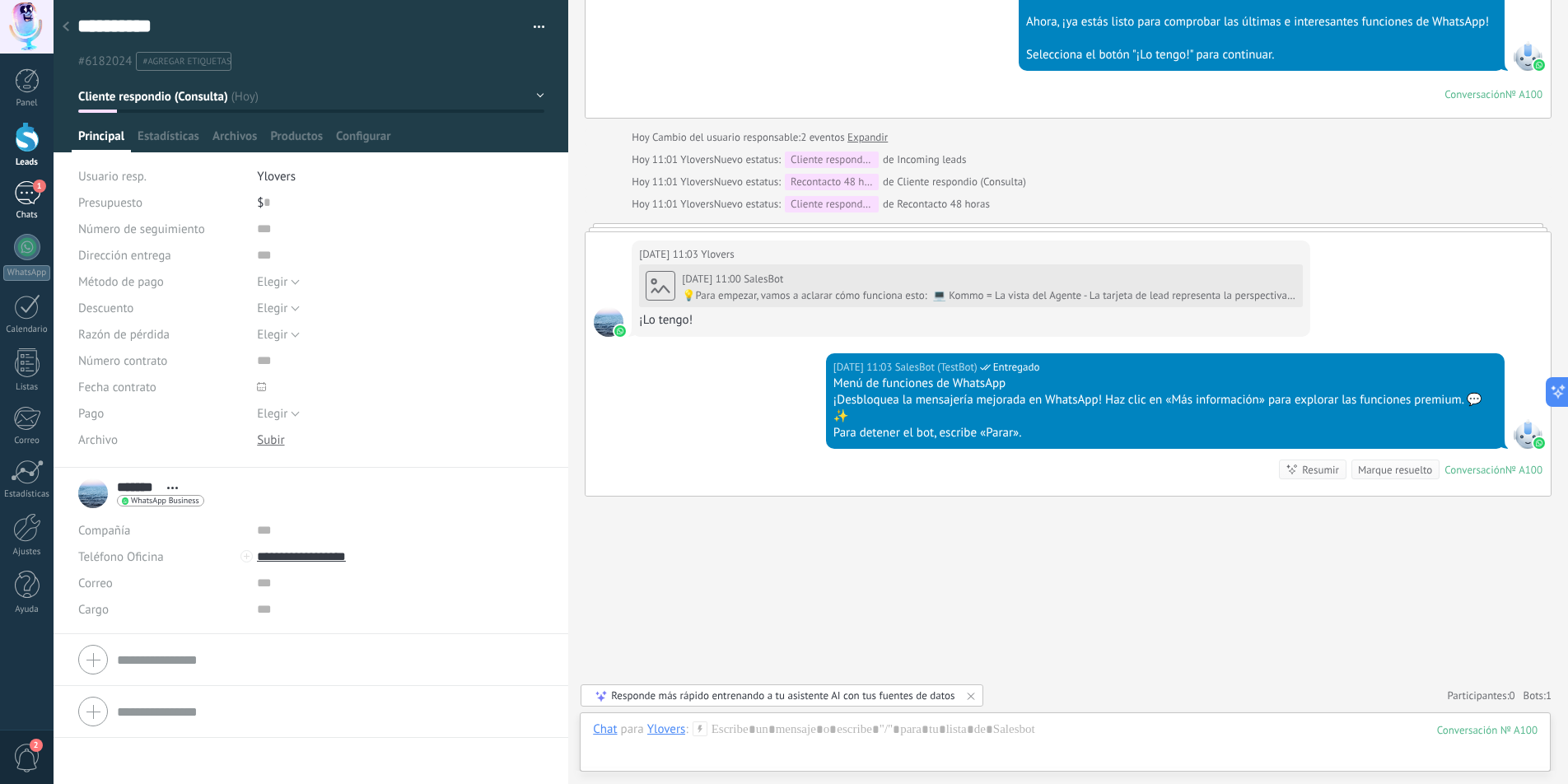
click at [15, 186] on div "1" at bounding box center [26, 193] width 26 height 24
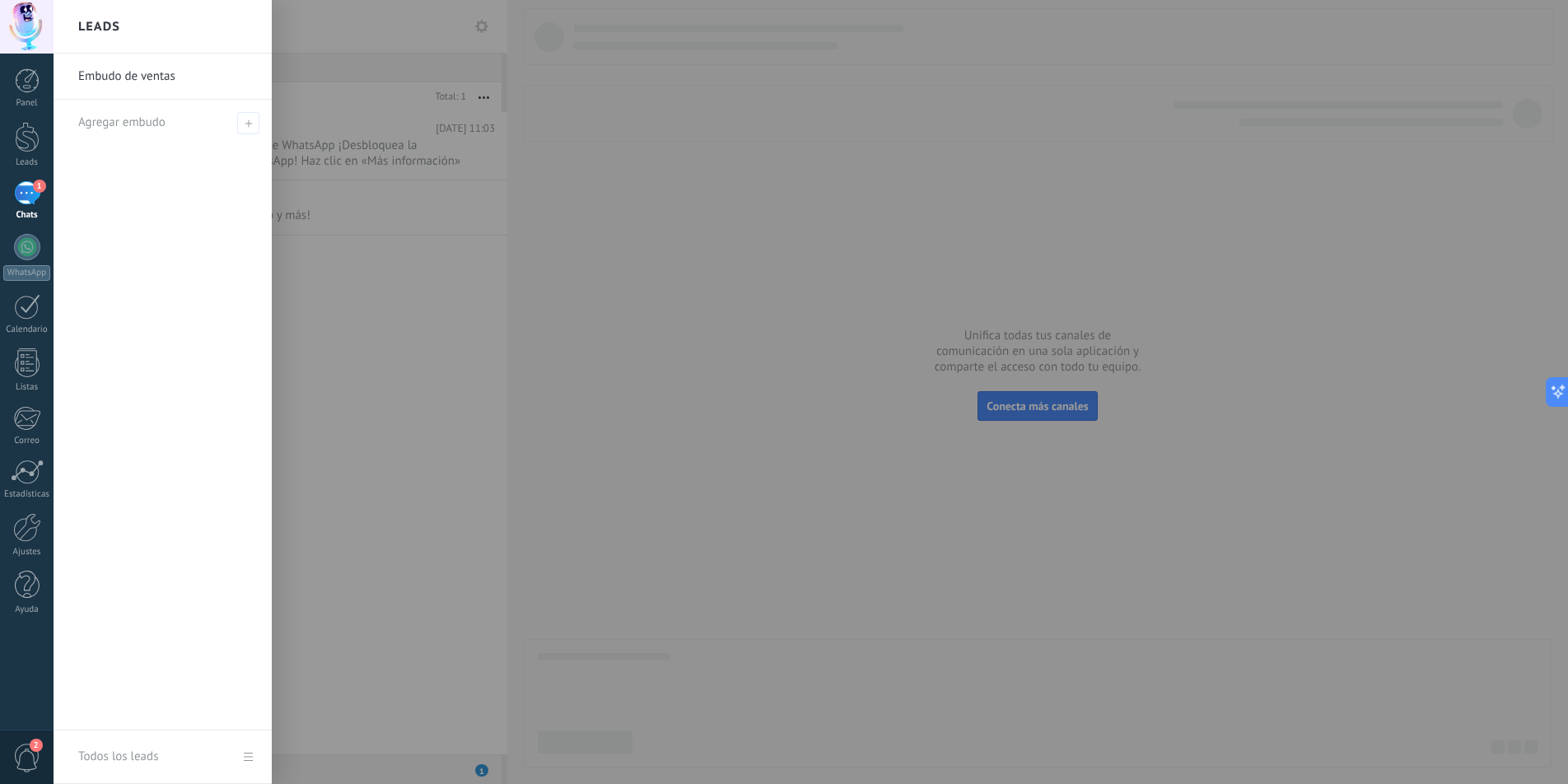
click at [413, 285] on div at bounding box center [837, 392] width 1568 height 784
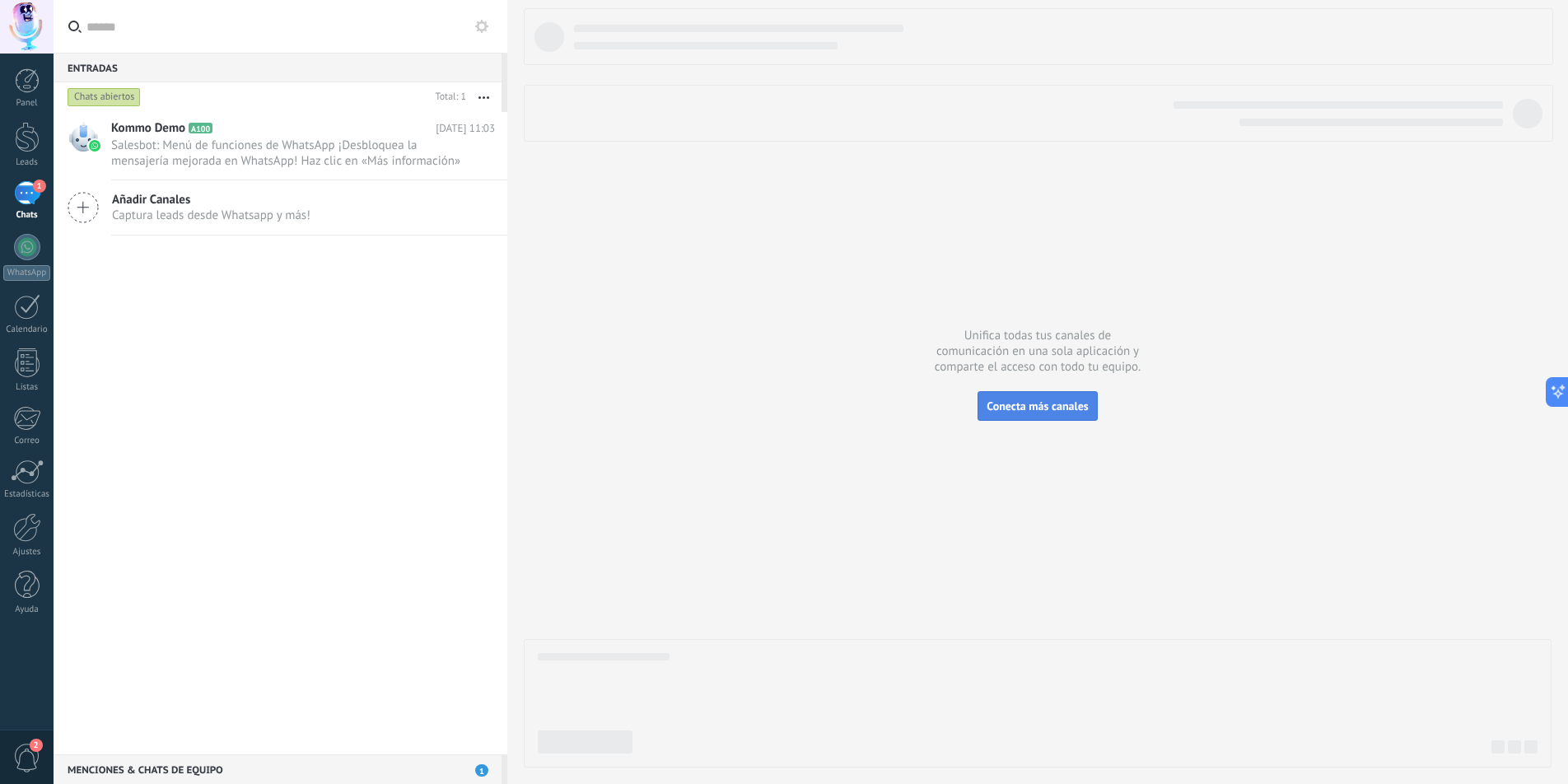
click at [1049, 406] on span "Conecta más canales" at bounding box center [1037, 406] width 101 height 15
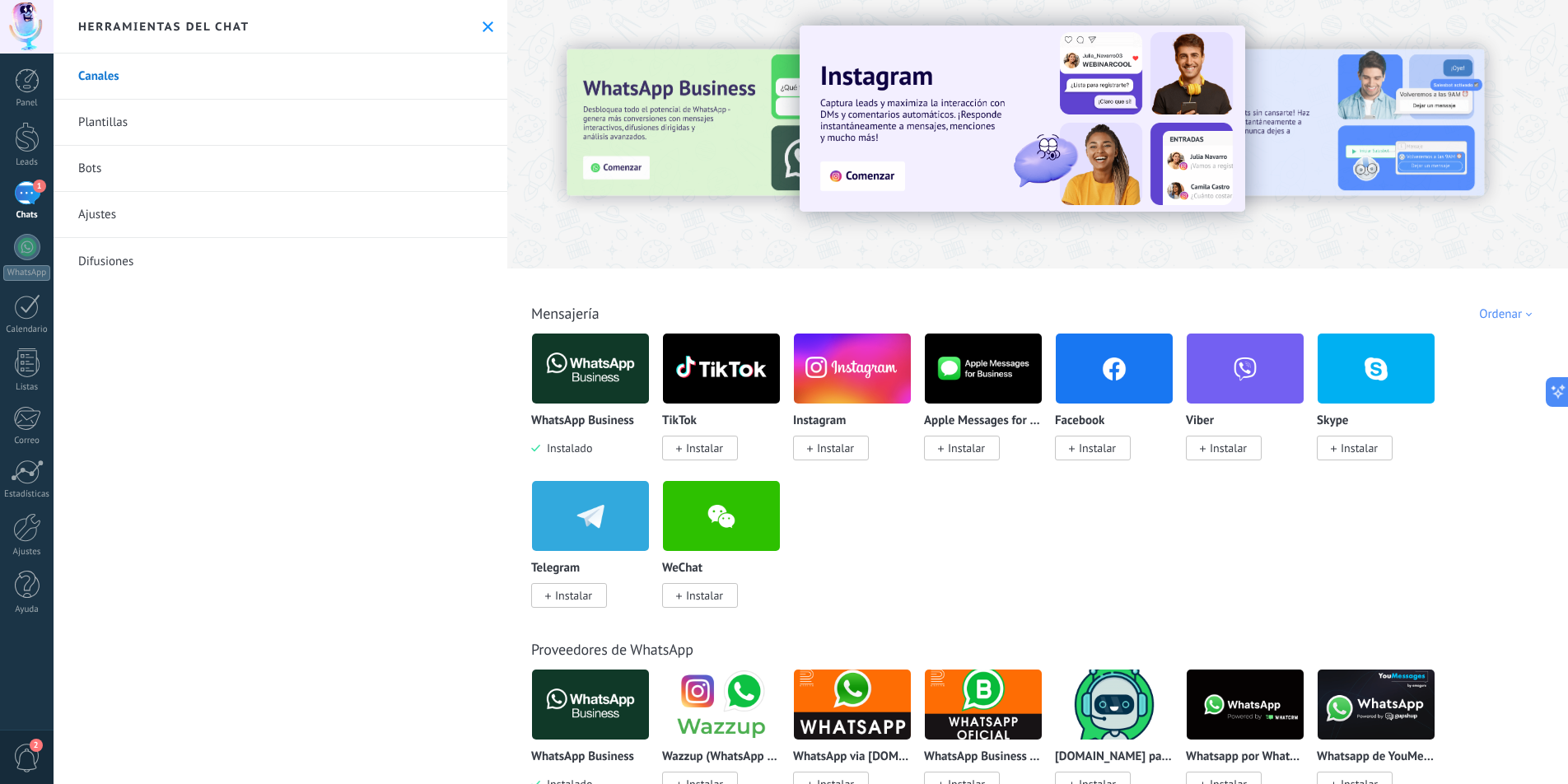
click at [605, 363] on img at bounding box center [590, 369] width 117 height 80
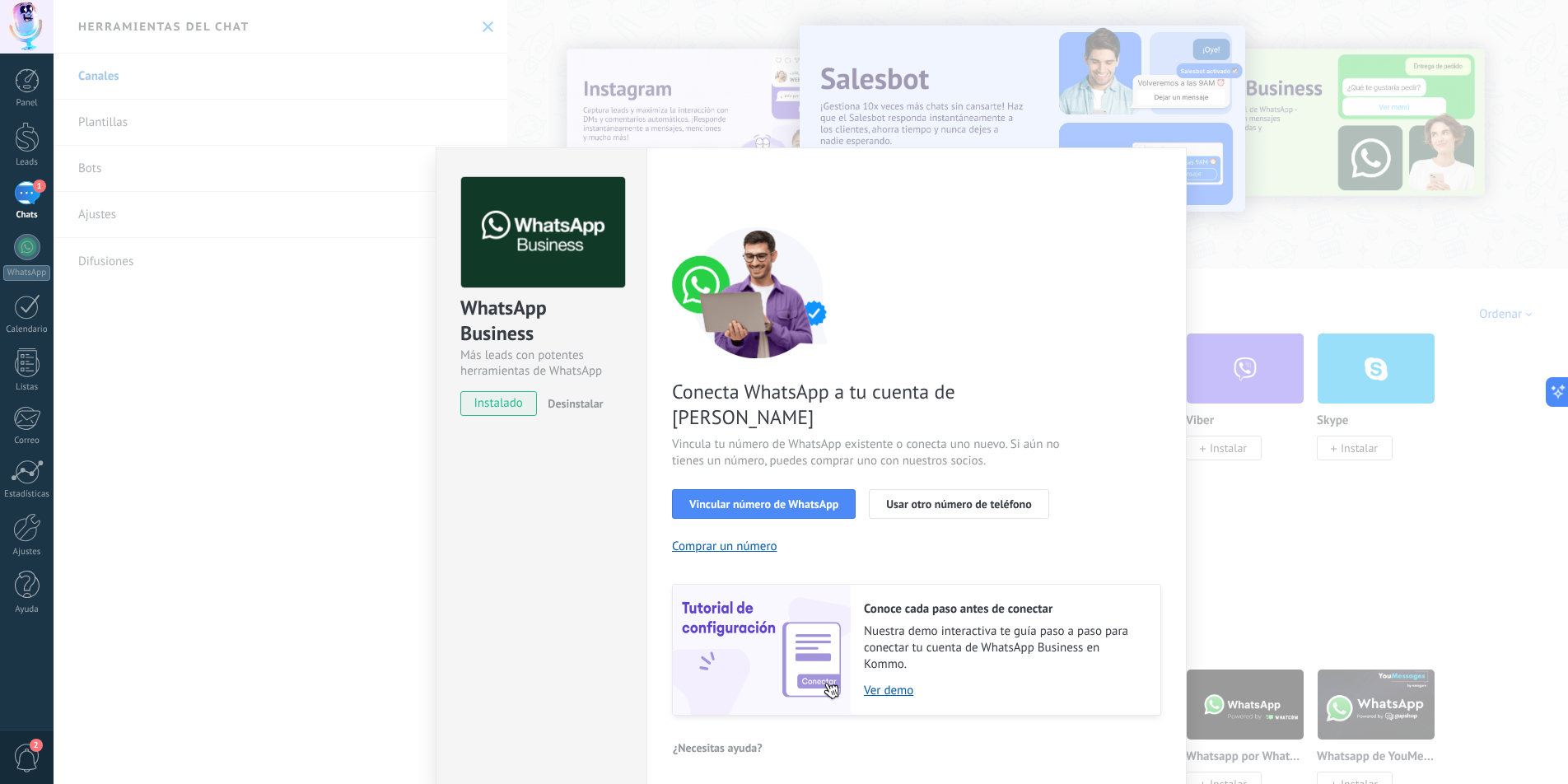
click at [1352, 235] on div "WhatsApp Business Más leads con potentes herramientas de WhatsApp instalado Des…" at bounding box center [811, 392] width 1515 height 784
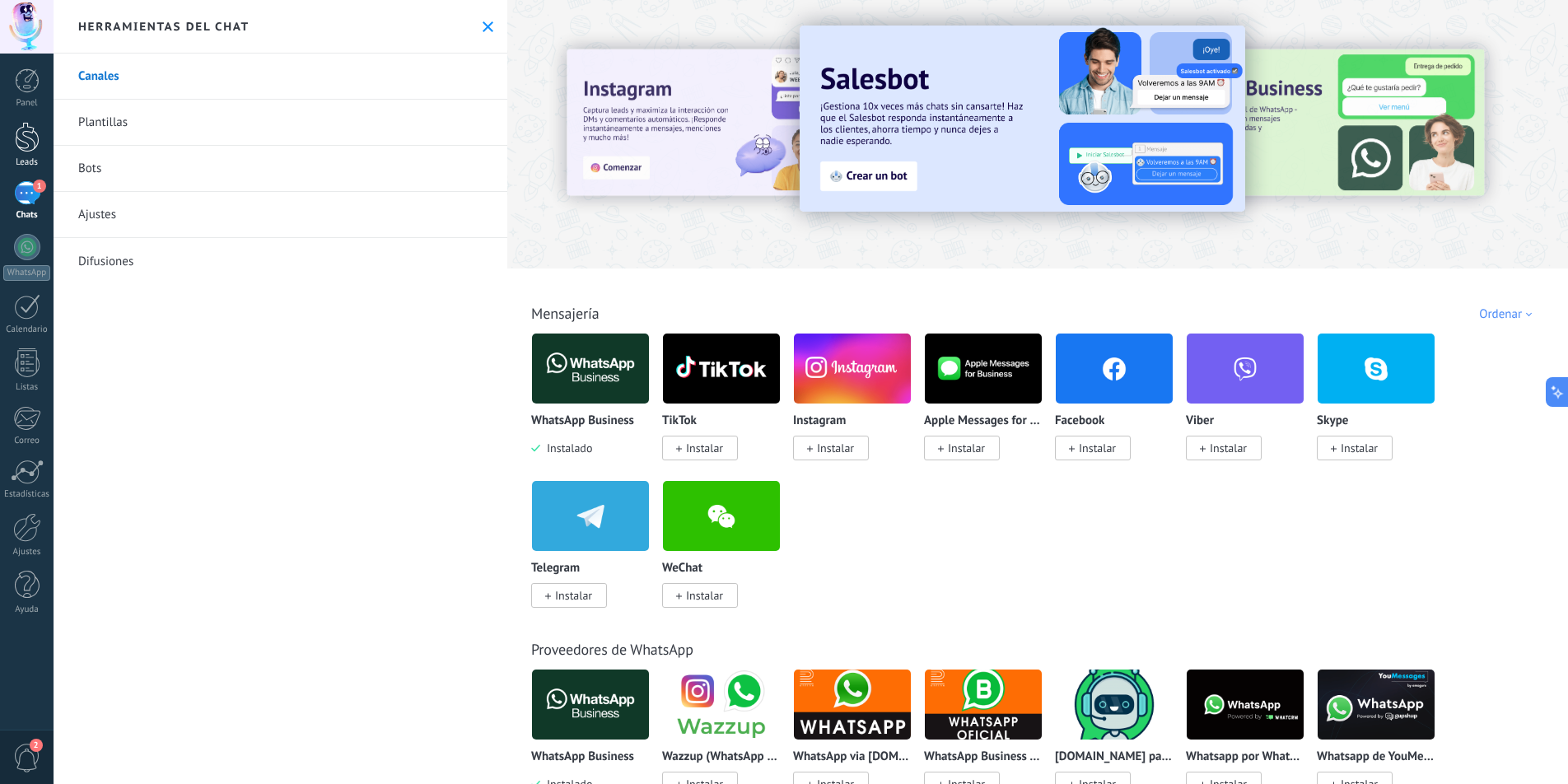
click at [24, 140] on div at bounding box center [26, 138] width 24 height 31
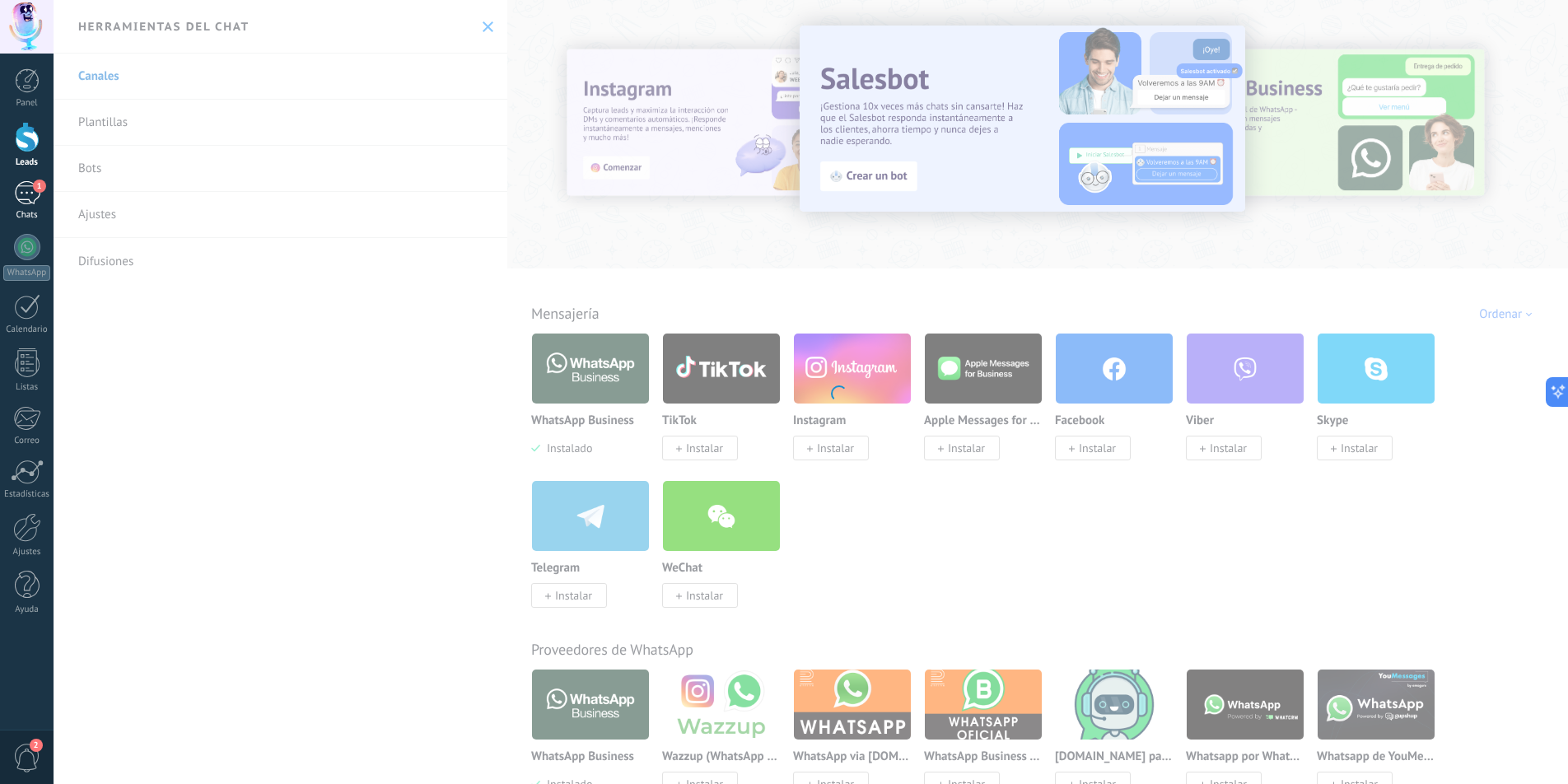
click at [29, 196] on div "1" at bounding box center [26, 193] width 26 height 24
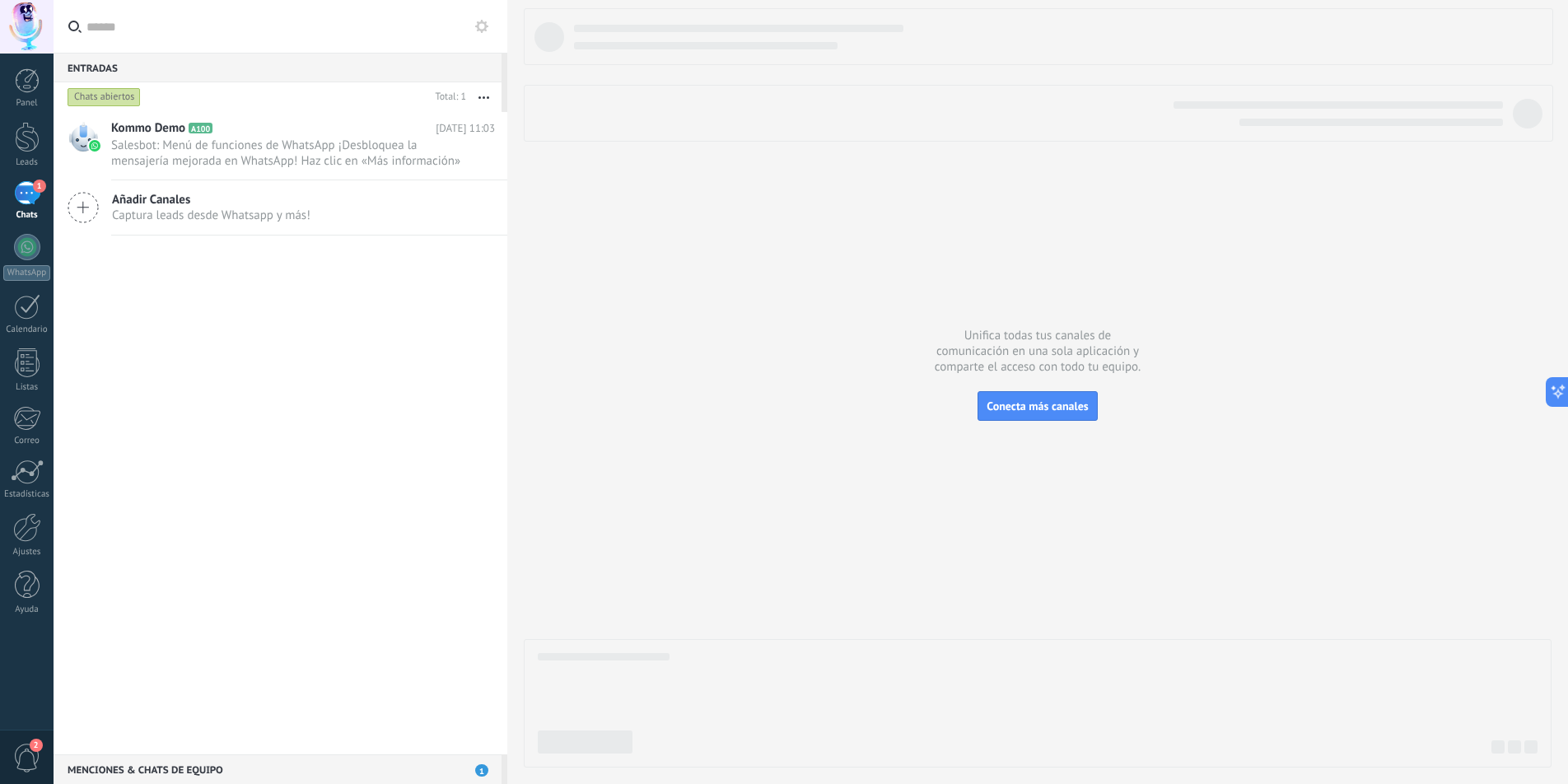
click at [493, 28] on label at bounding box center [280, 26] width 454 height 53
click at [493, 28] on input "text" at bounding box center [290, 26] width 408 height 53
click at [481, 26] on icon at bounding box center [481, 26] width 14 height 14
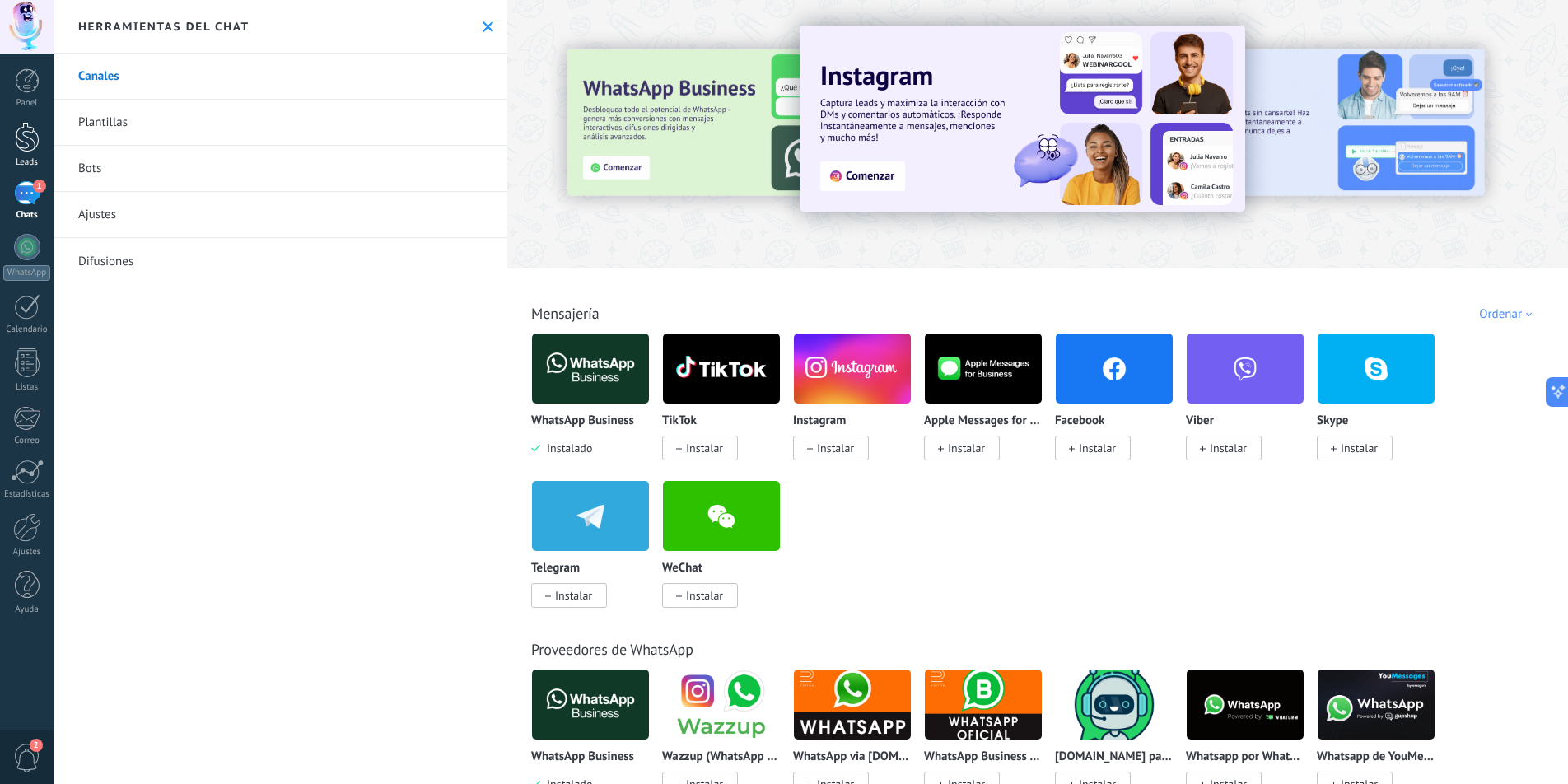
click at [20, 150] on div at bounding box center [26, 138] width 24 height 31
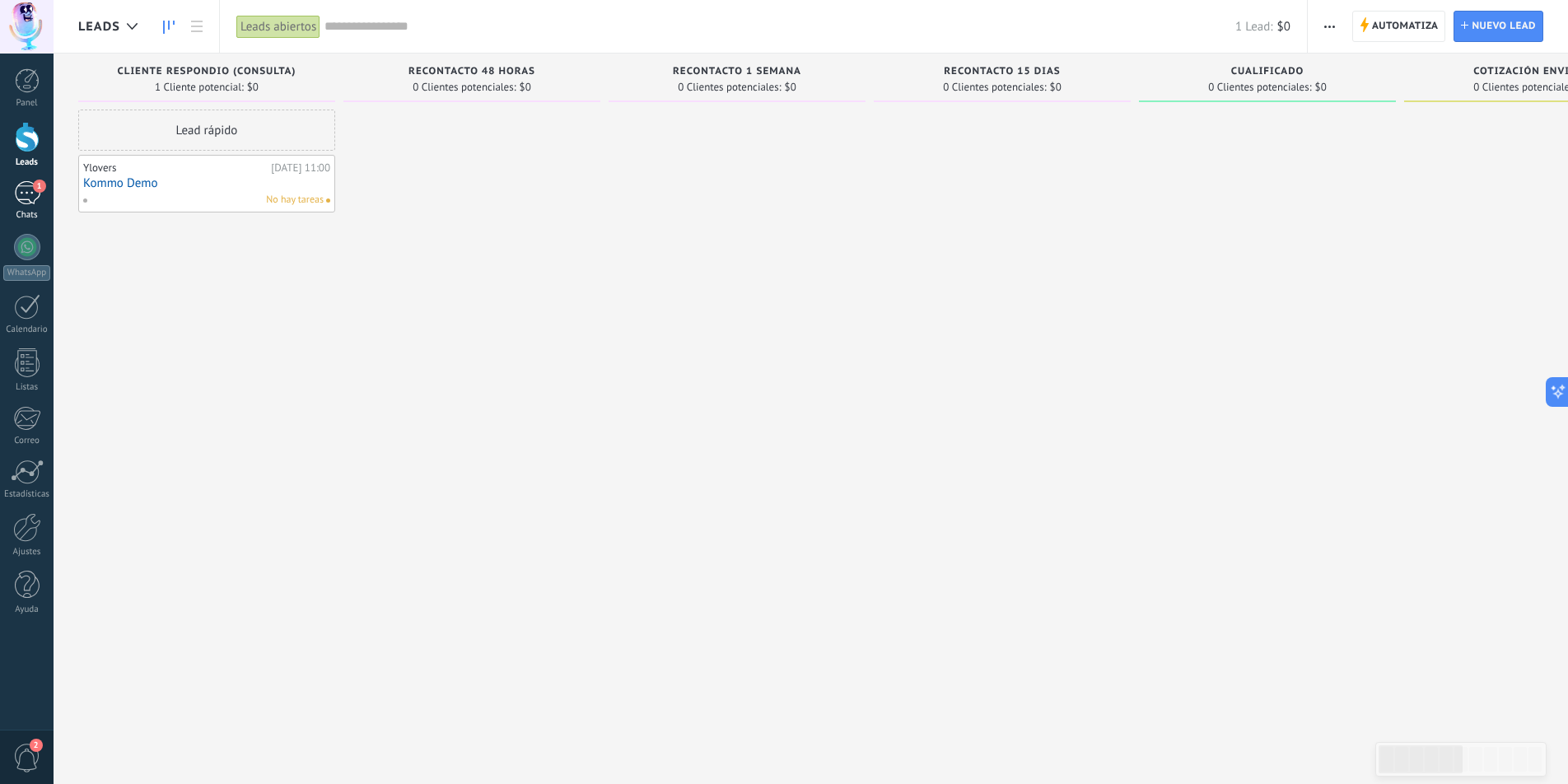
click at [26, 199] on div "1" at bounding box center [26, 193] width 26 height 24
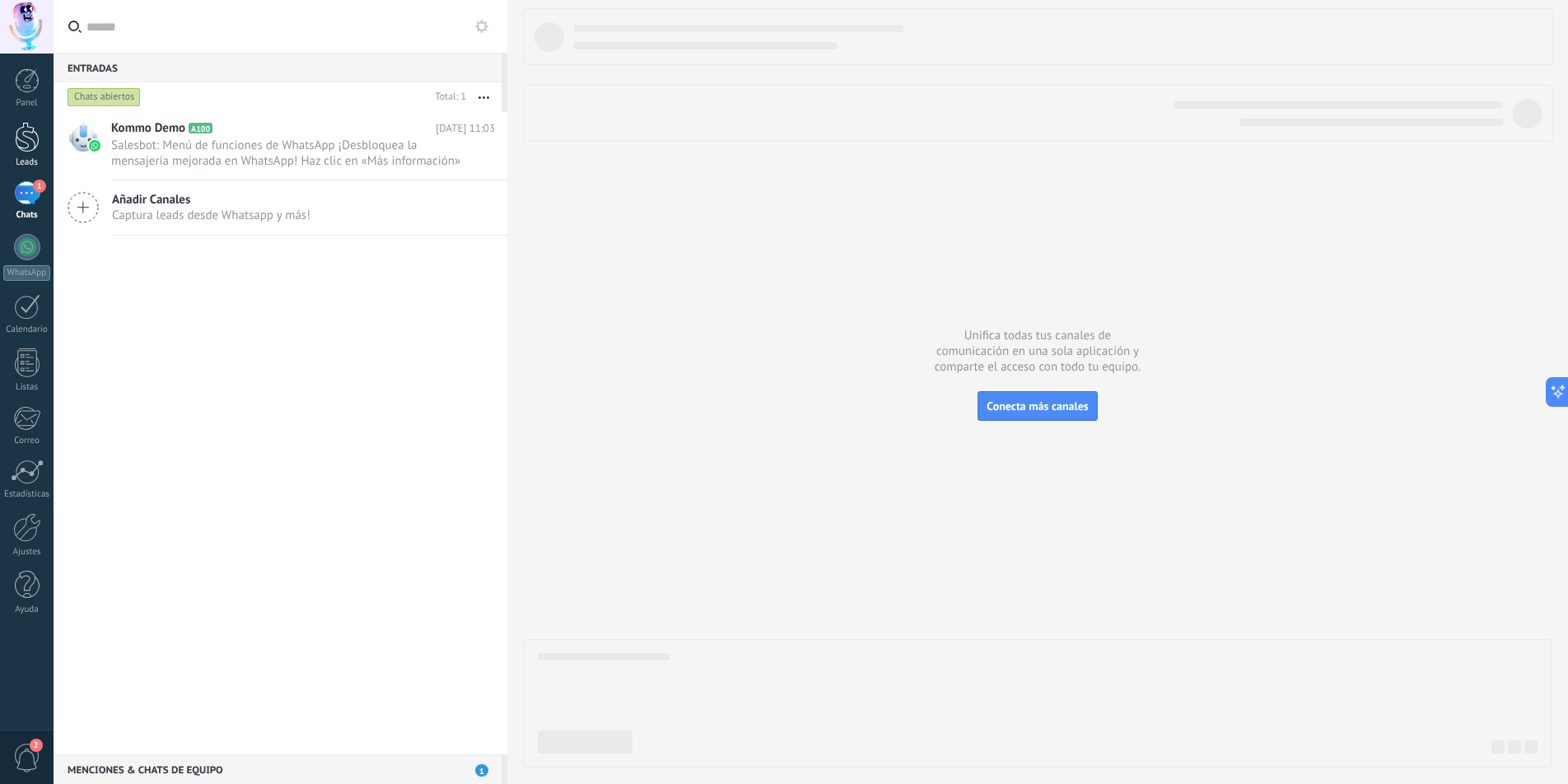
click at [32, 134] on div at bounding box center [26, 138] width 24 height 31
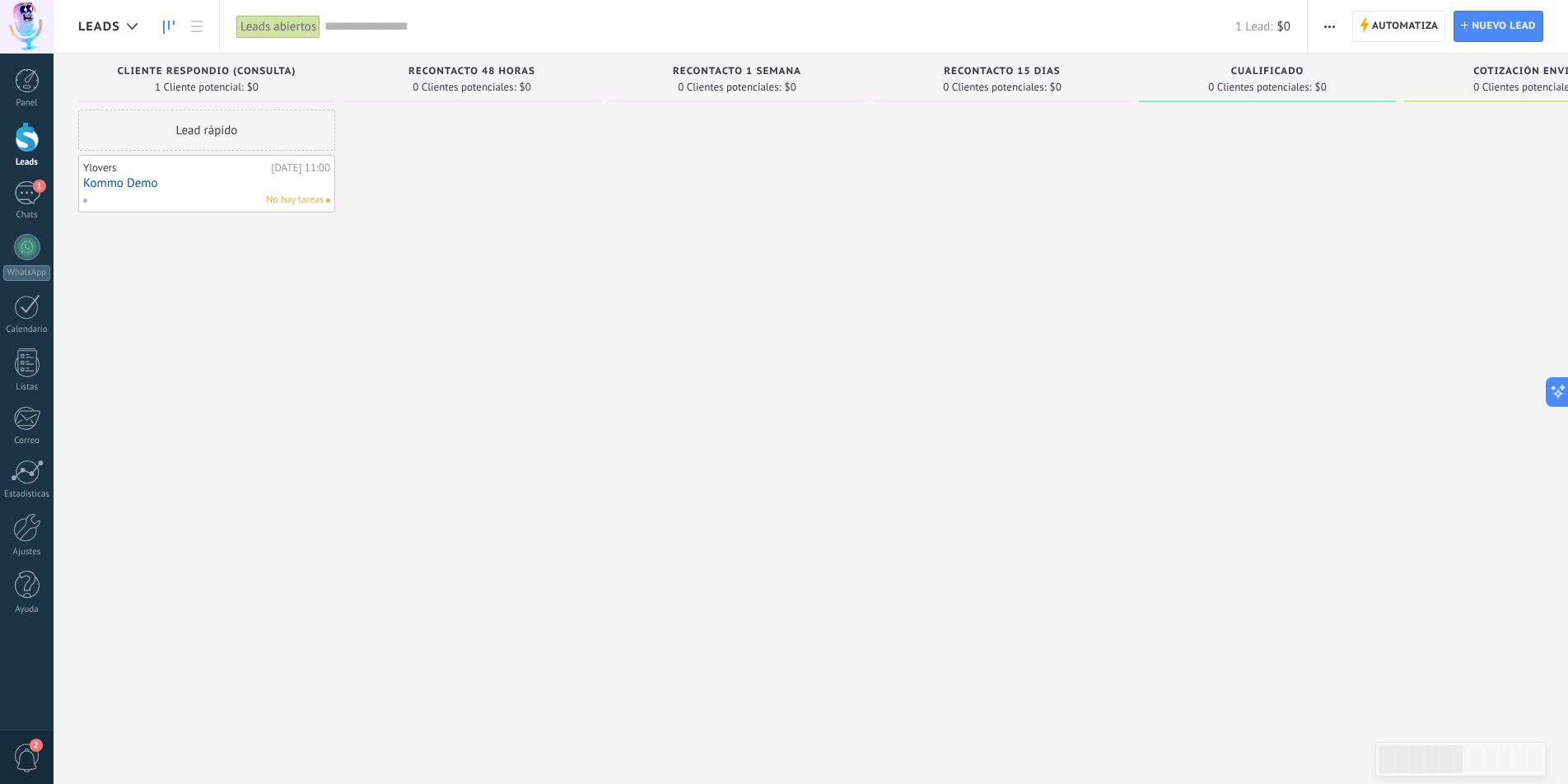
click at [128, 183] on link "Kommo Demo" at bounding box center [207, 183] width 247 height 14
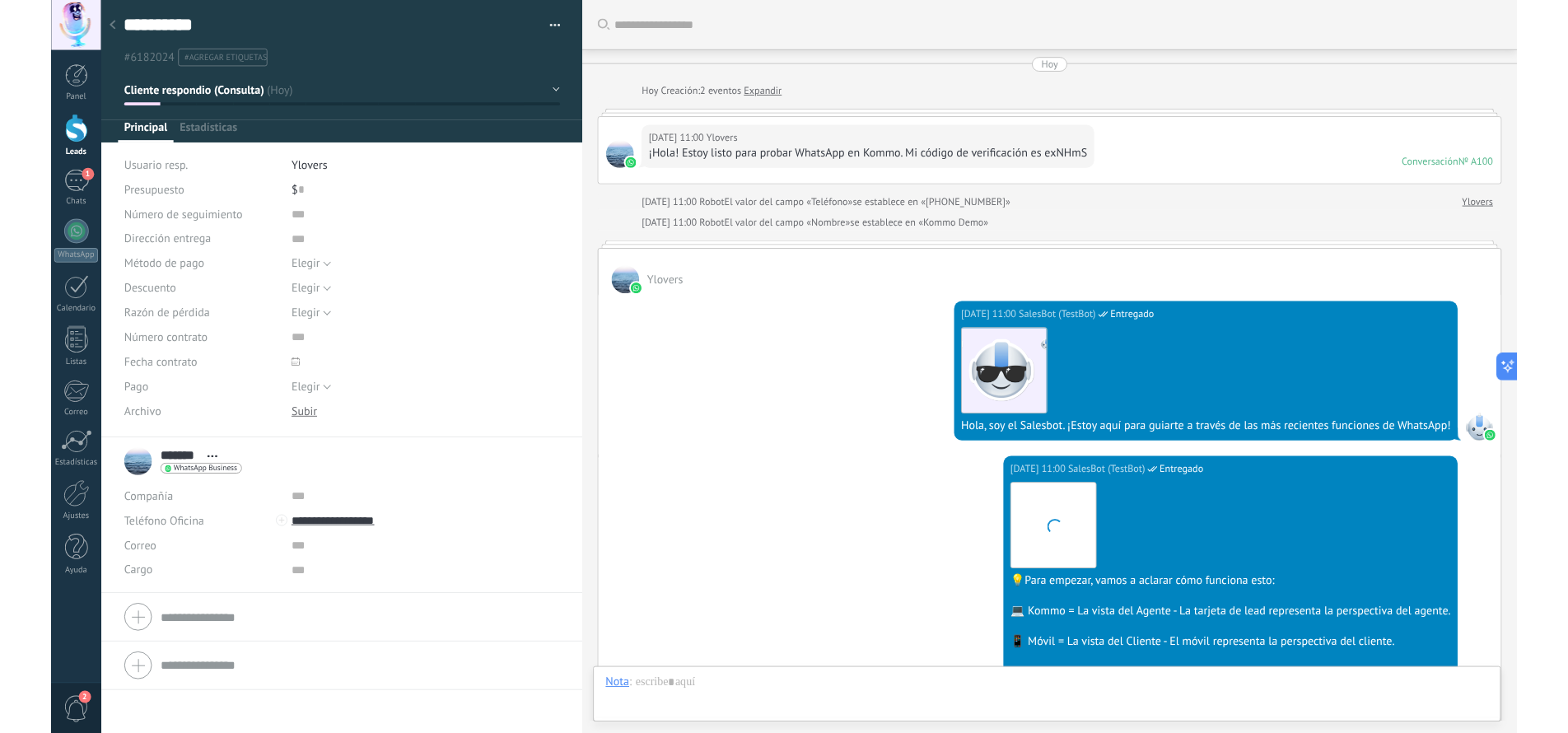
scroll to position [24, 0]
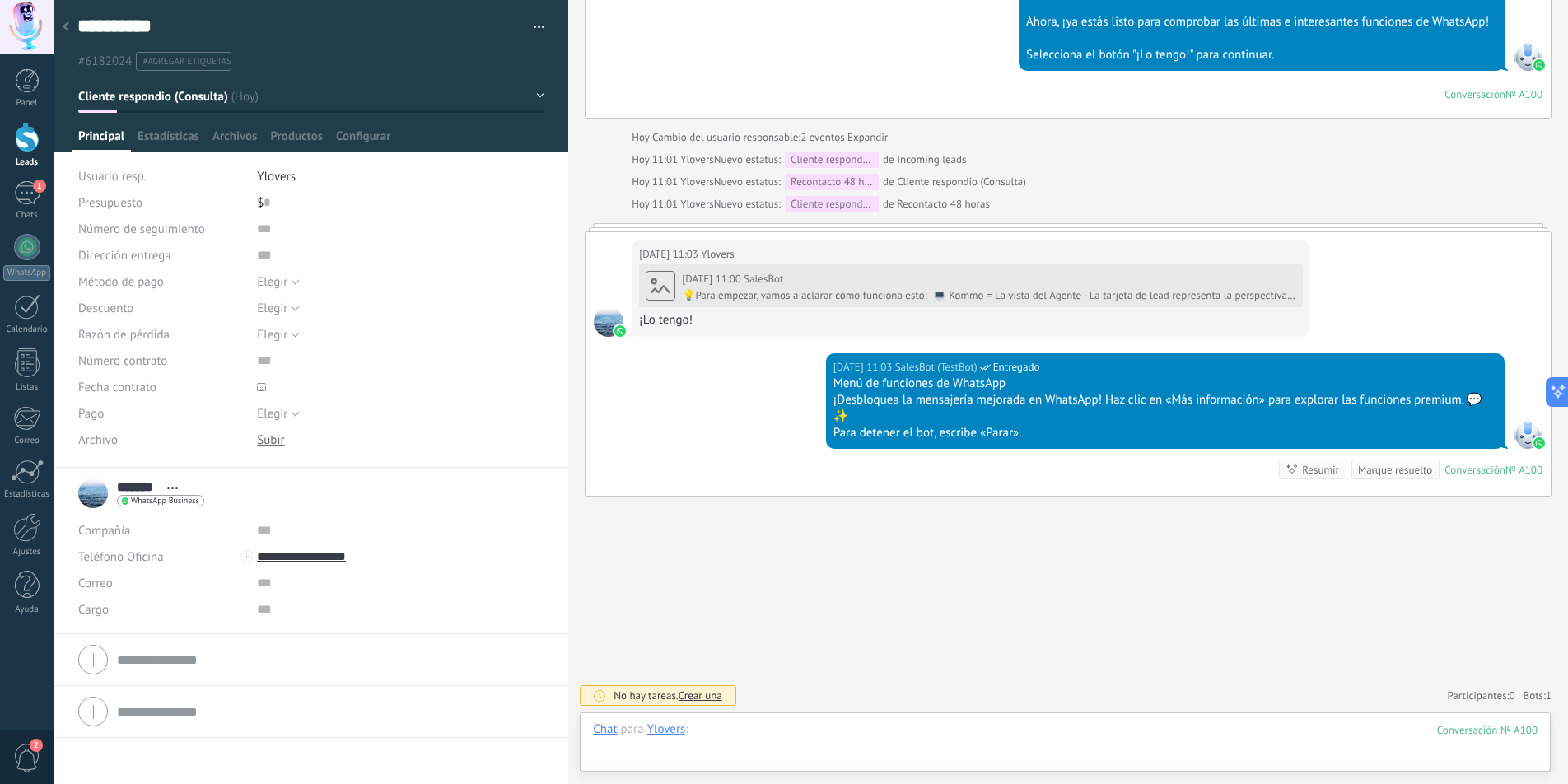
click at [835, 732] on div at bounding box center [1064, 746] width 945 height 50
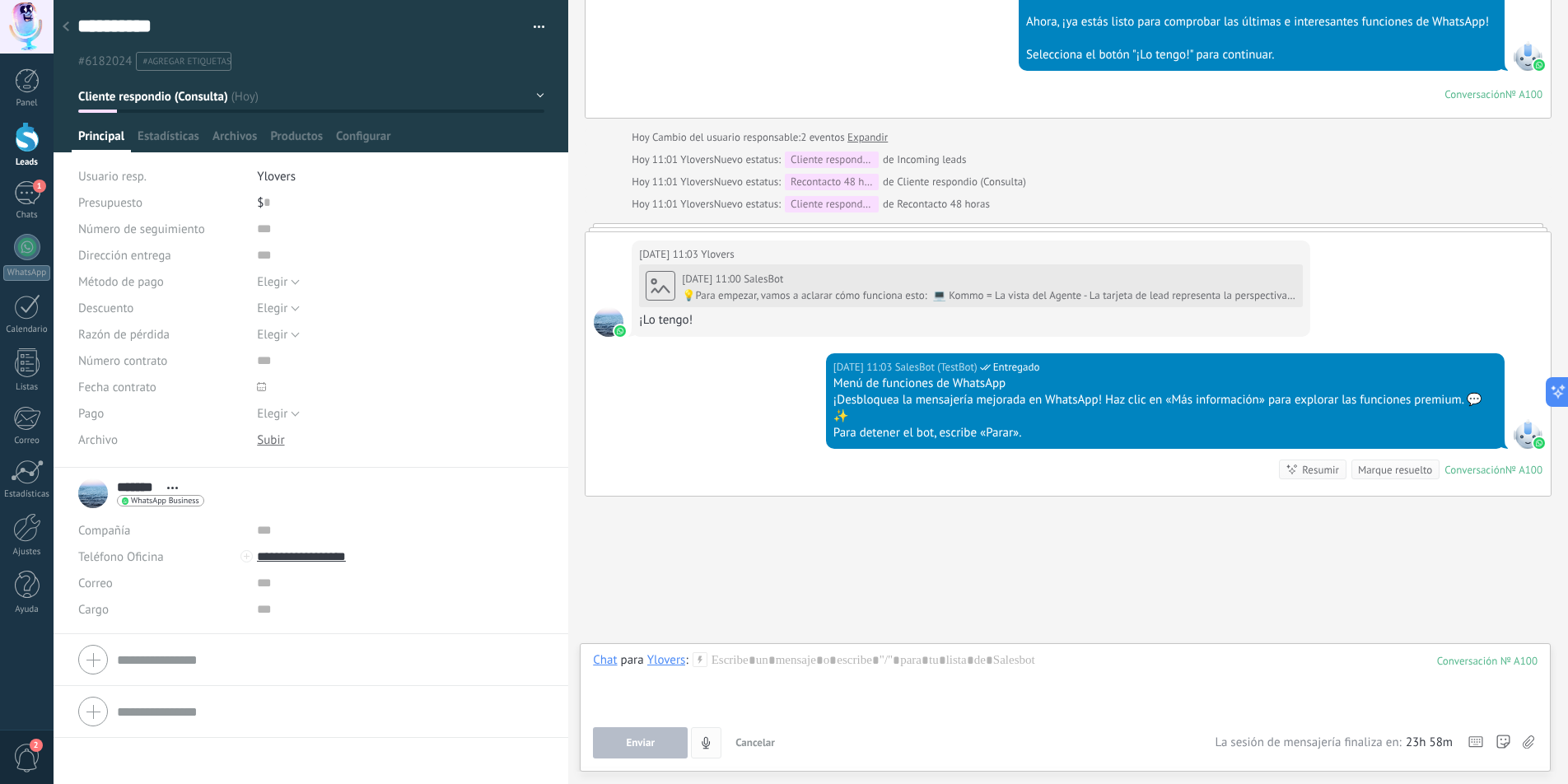
click at [702, 747] on icon "4" at bounding box center [706, 743] width 14 height 14
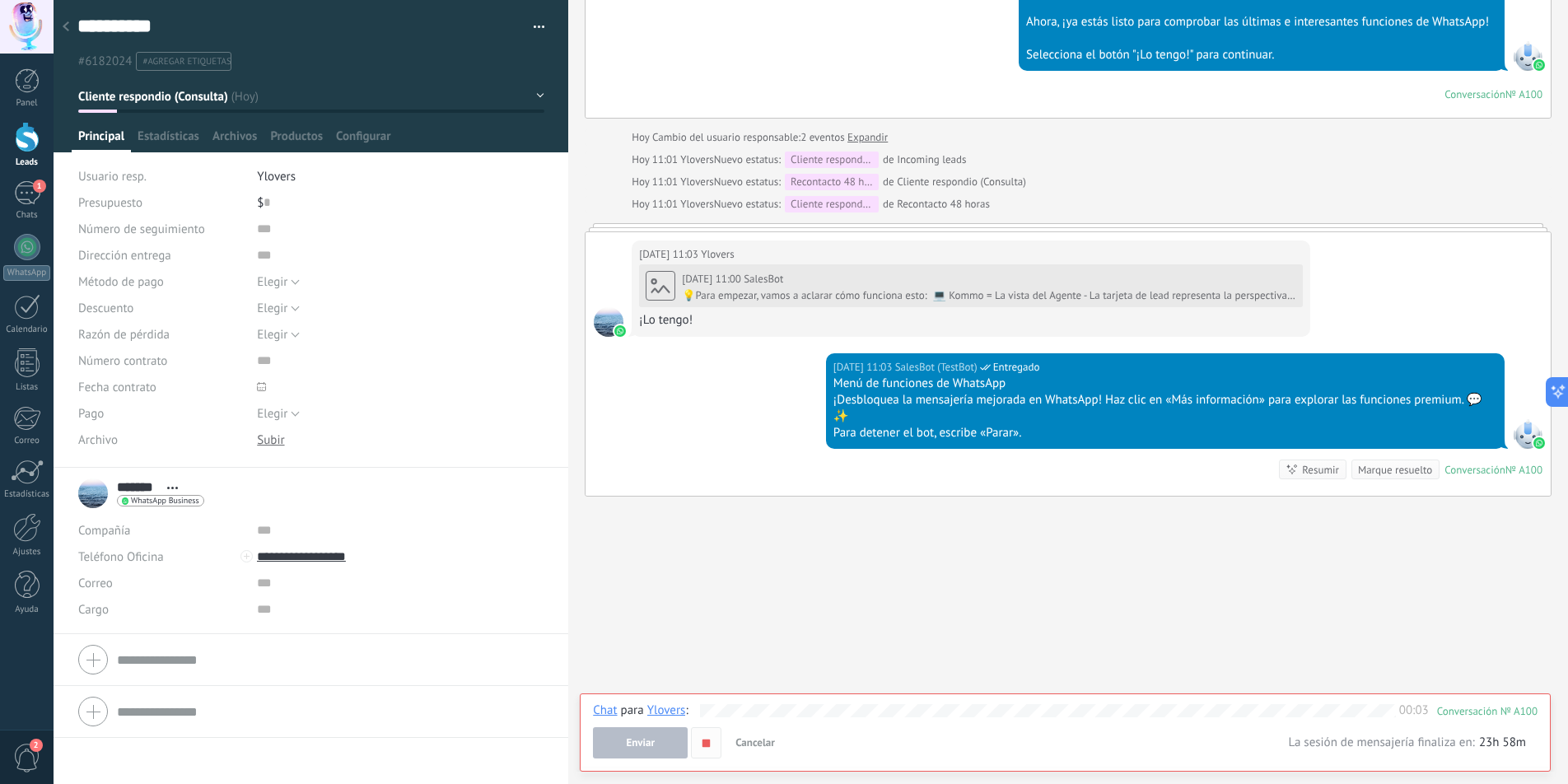
click at [709, 747] on icon "button" at bounding box center [706, 743] width 14 height 14
click at [659, 747] on button "Enviar" at bounding box center [640, 743] width 95 height 32
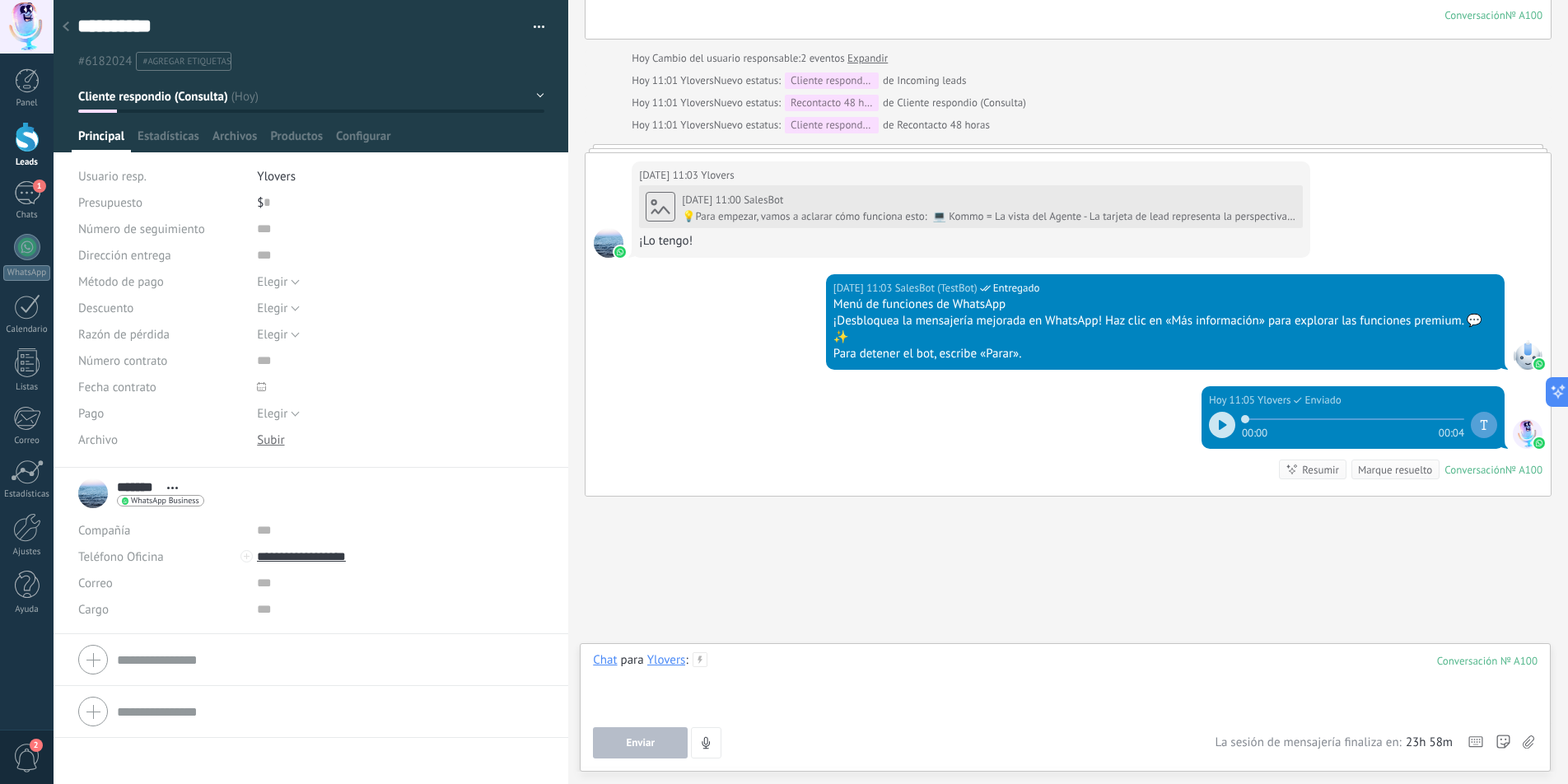
scroll to position [777, 0]
click at [1210, 421] on div at bounding box center [1221, 424] width 26 height 26
click at [1224, 427] on icon at bounding box center [1225, 425] width 3 height 10
click at [29, 193] on div "1" at bounding box center [26, 193] width 26 height 24
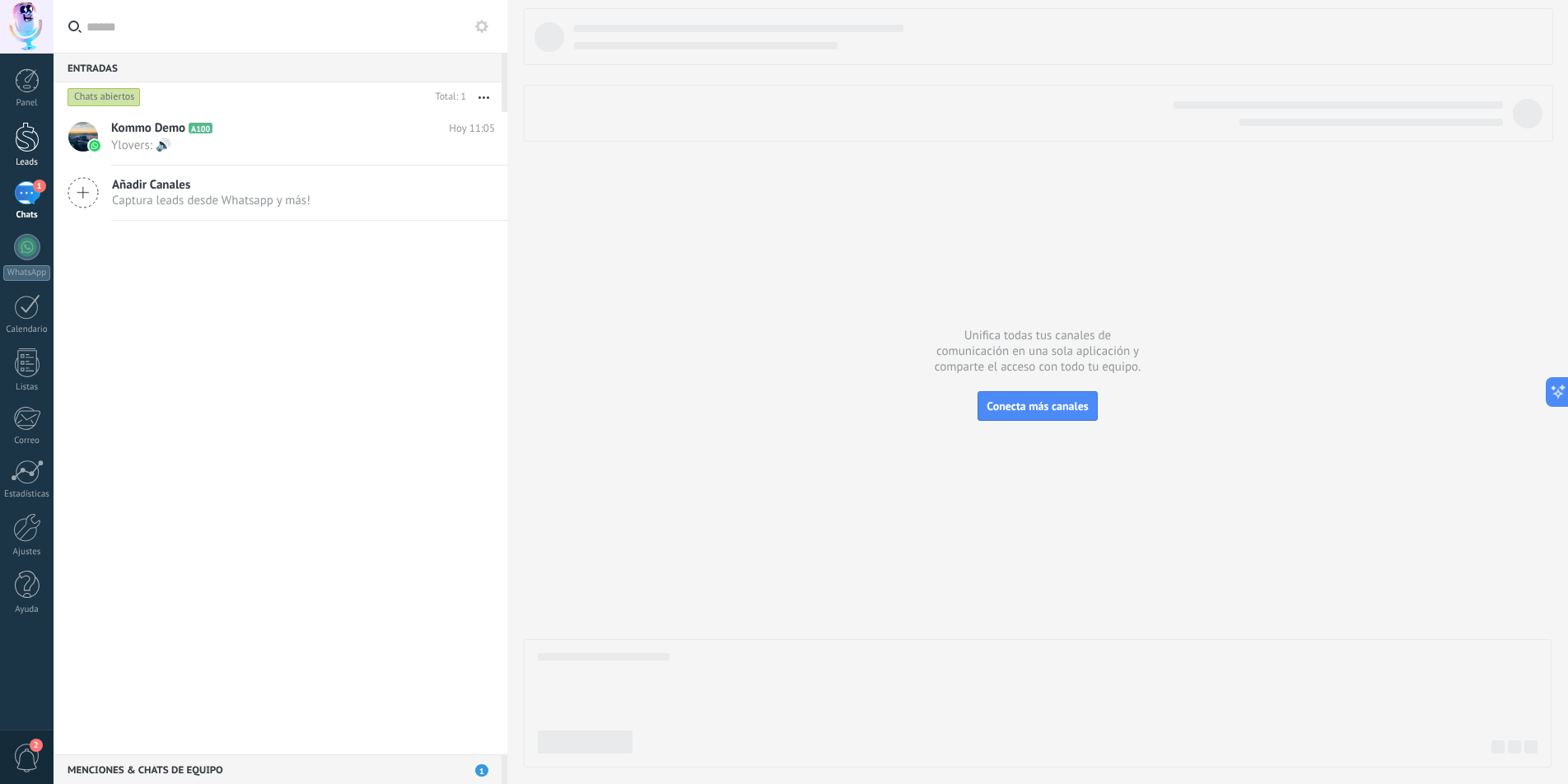
click at [22, 137] on div at bounding box center [26, 138] width 24 height 31
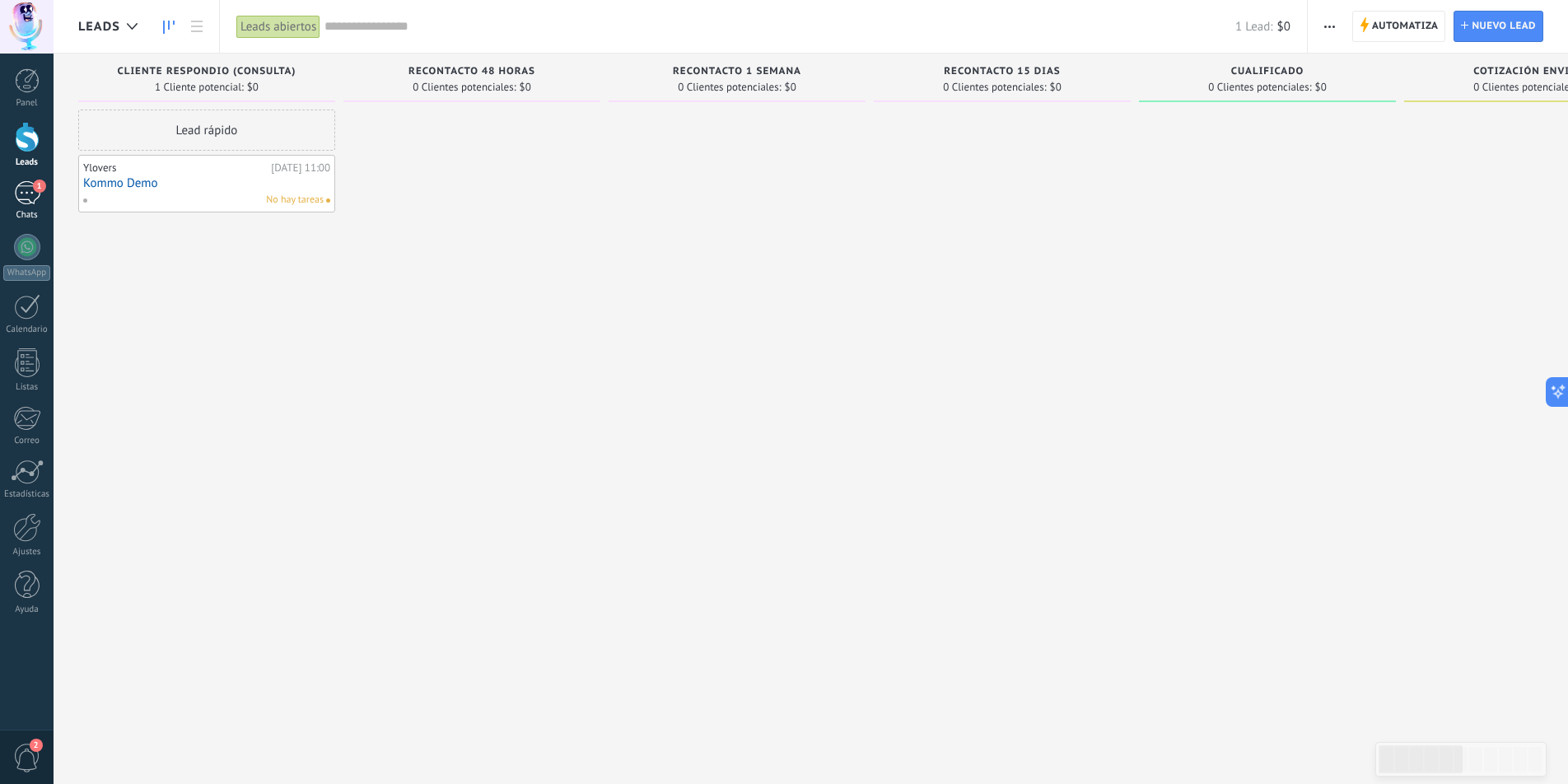
click at [25, 199] on div "1" at bounding box center [26, 193] width 26 height 24
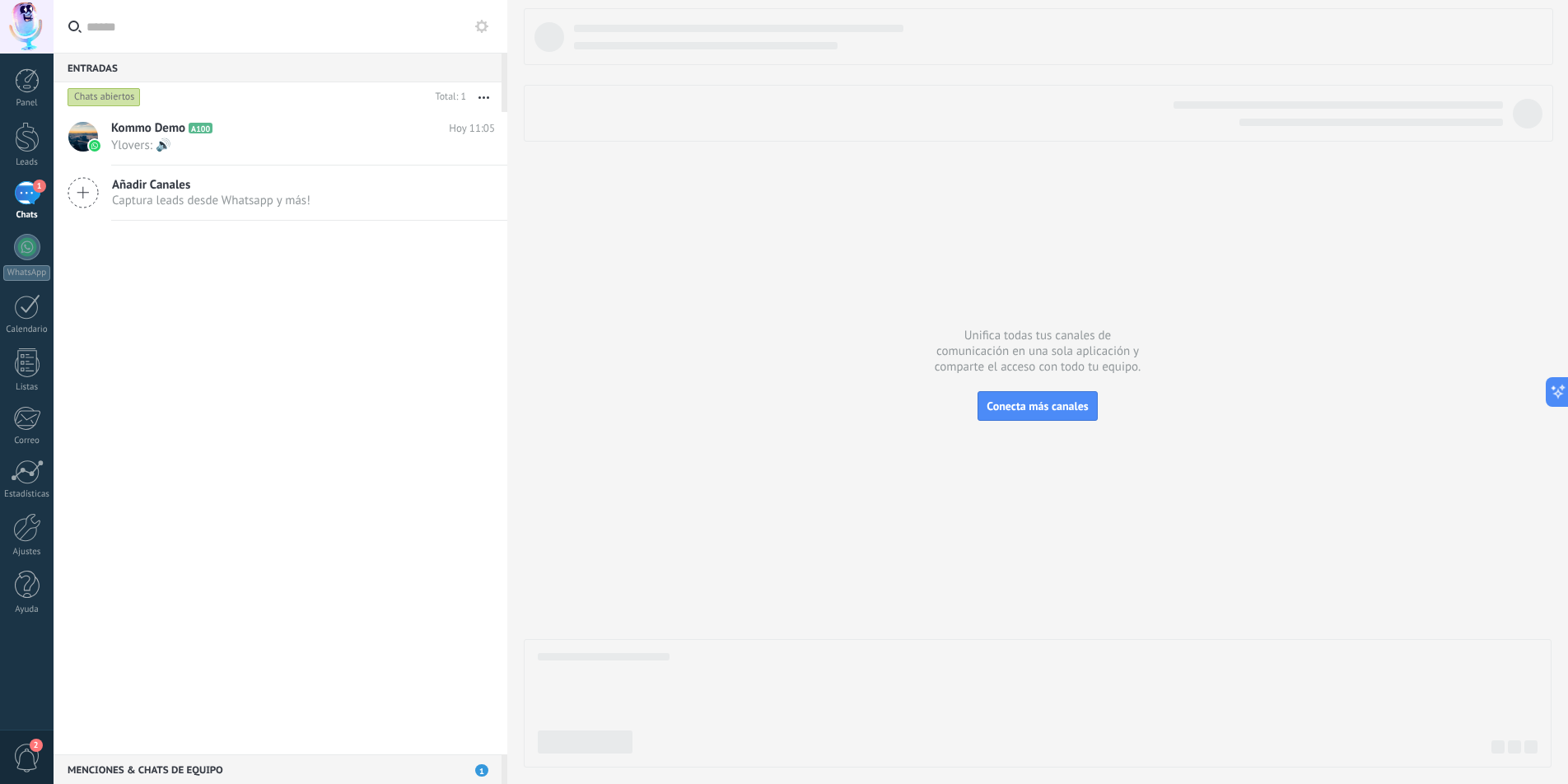
click at [232, 767] on div "Menciones & Chats de equipo 1" at bounding box center [277, 769] width 447 height 30
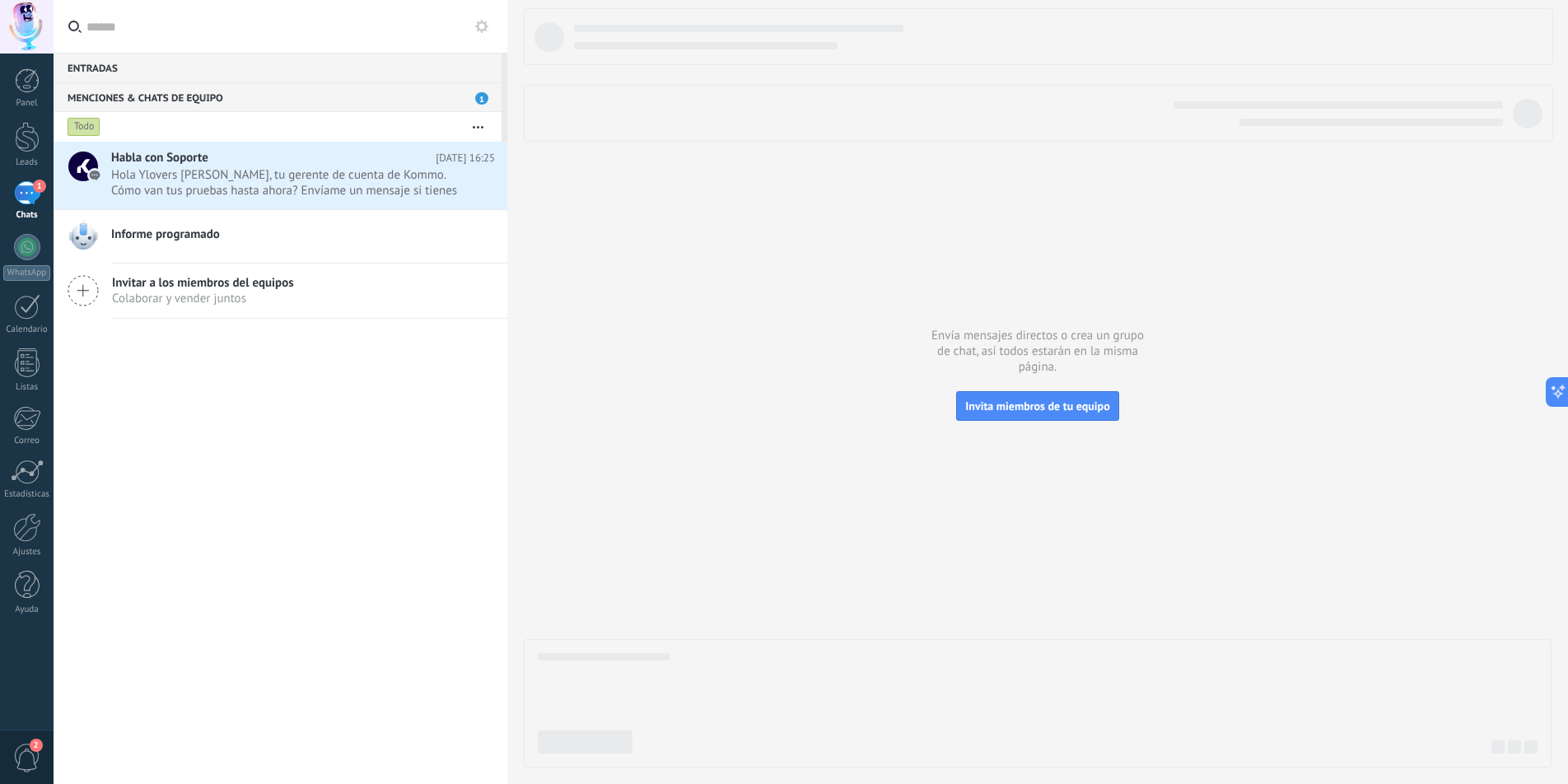
click at [28, 190] on div "1" at bounding box center [26, 193] width 26 height 24
click at [23, 130] on div at bounding box center [26, 138] width 24 height 31
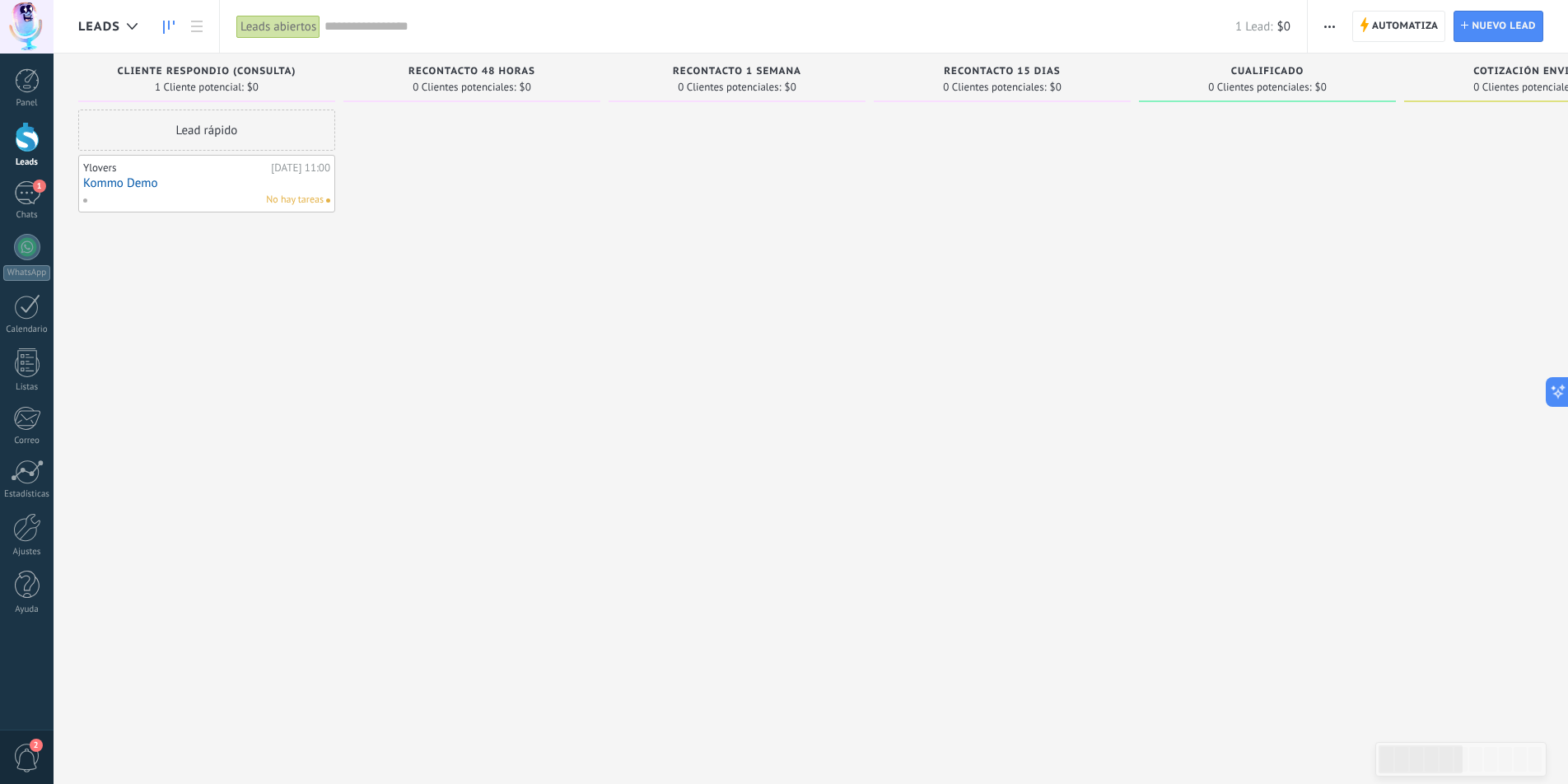
click at [149, 188] on link "Kommo Demo" at bounding box center [207, 183] width 247 height 14
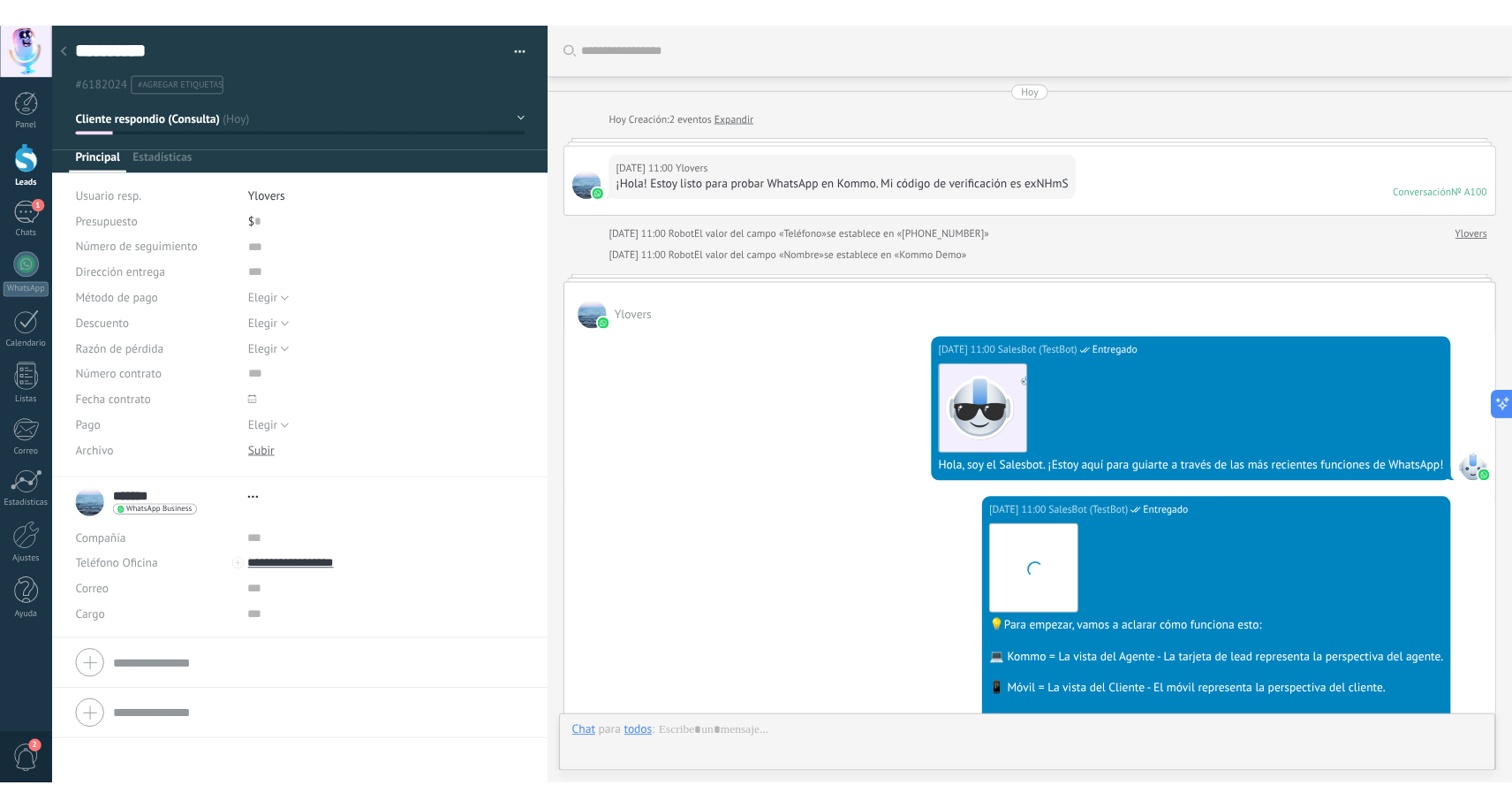
scroll to position [833, 0]
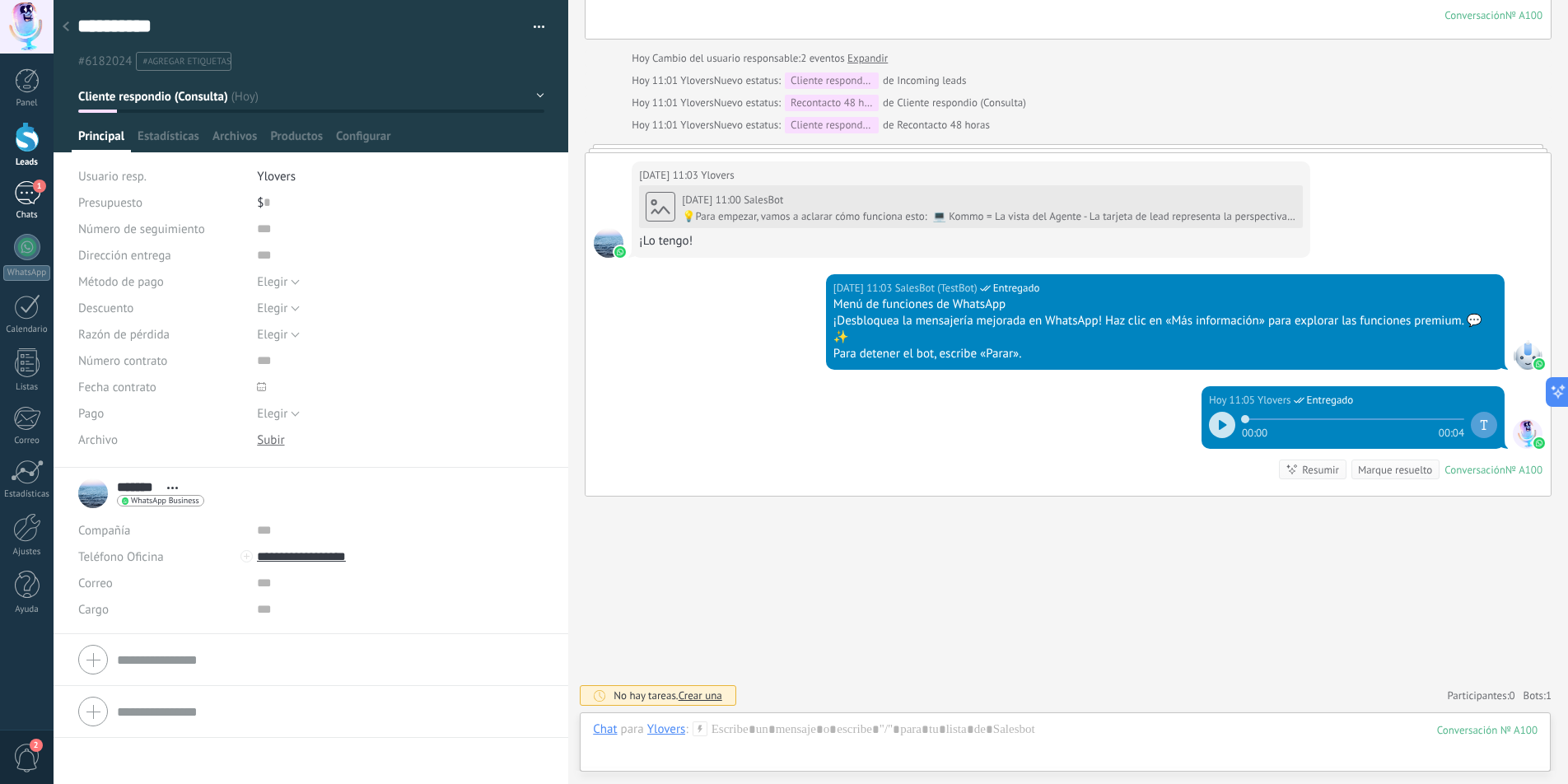
click at [39, 190] on span "1" at bounding box center [39, 186] width 14 height 14
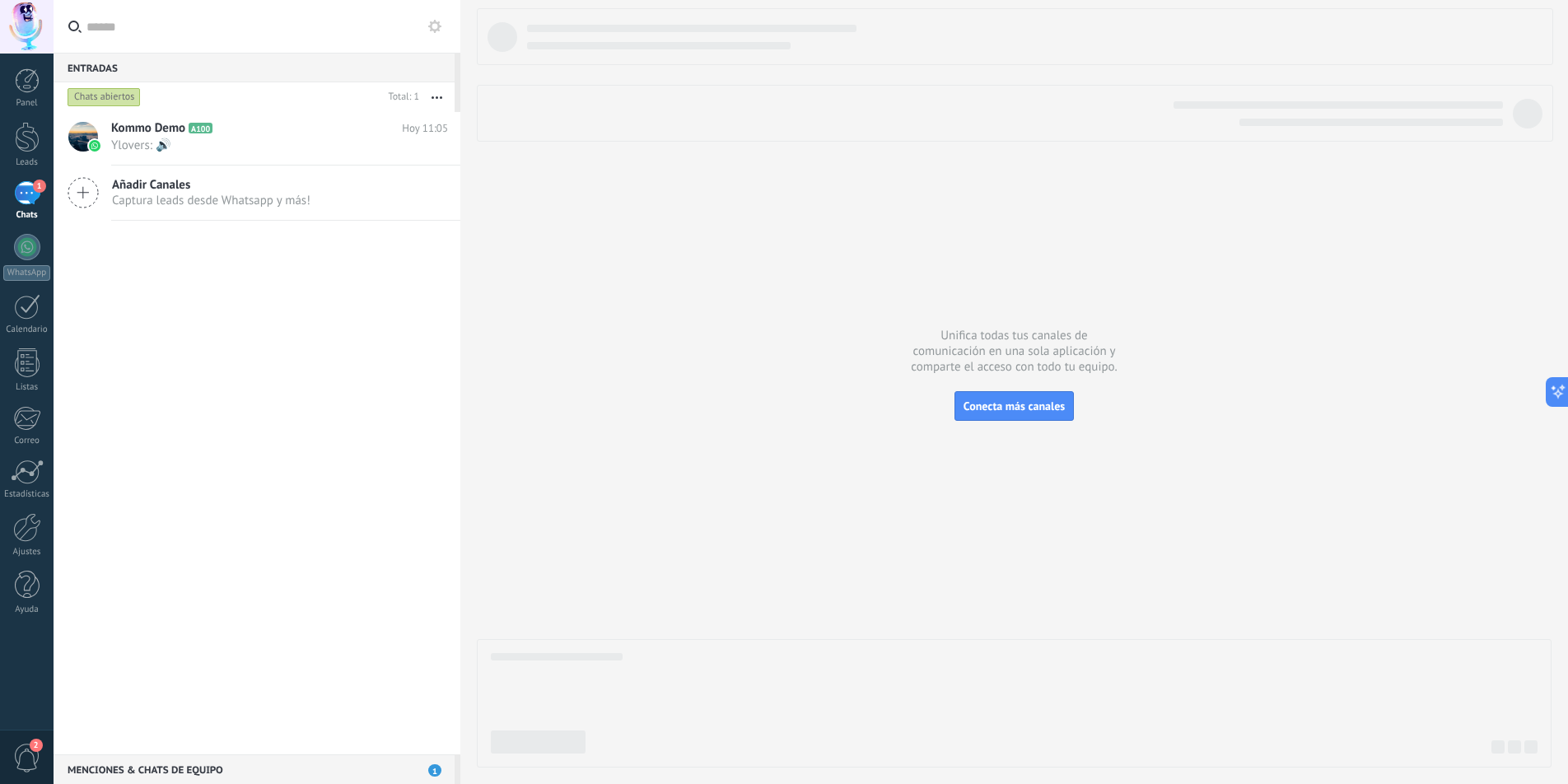
type textarea "**********"
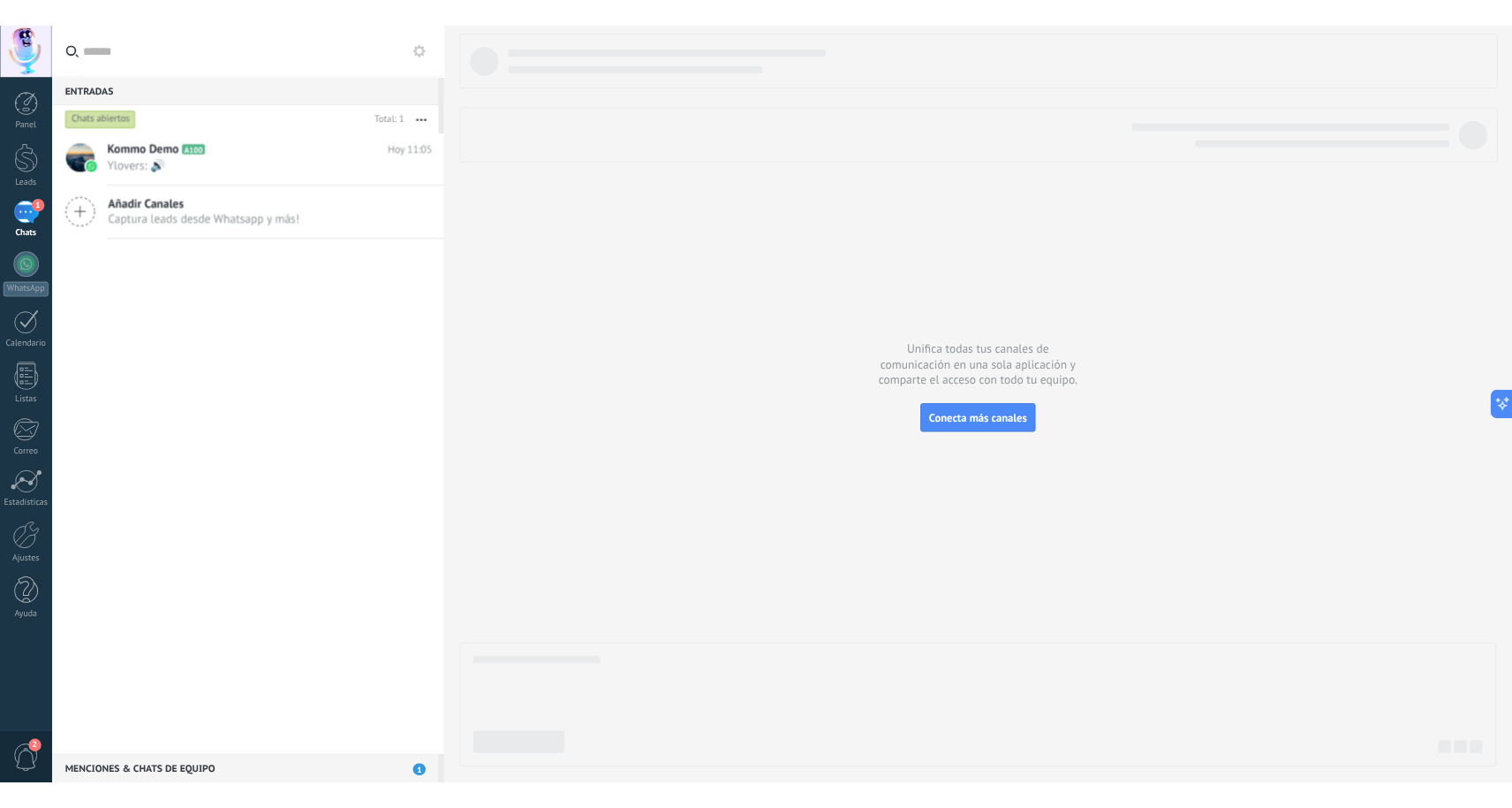
scroll to position [17, 0]
